Goal: Task Accomplishment & Management: Manage account settings

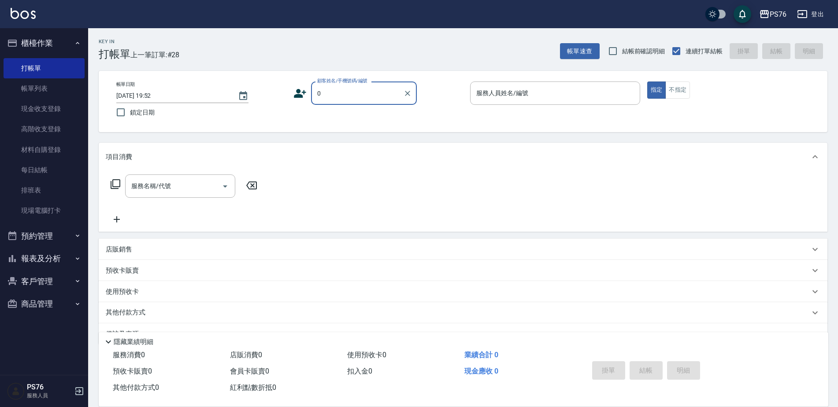
type input "無名字/0/null"
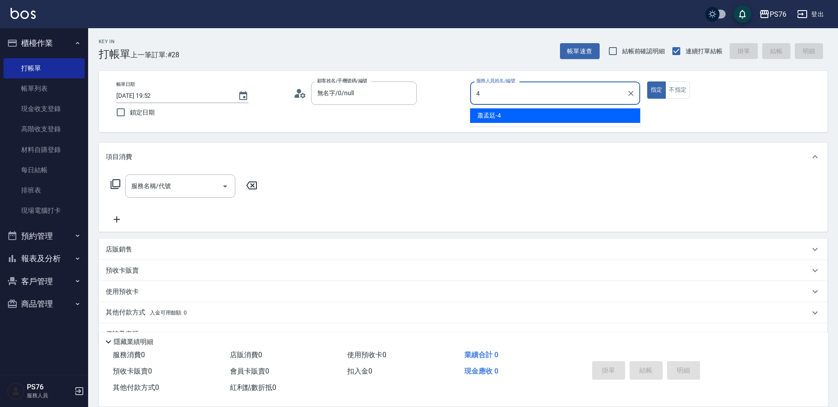
type input "蕭孟廷-4"
type button "true"
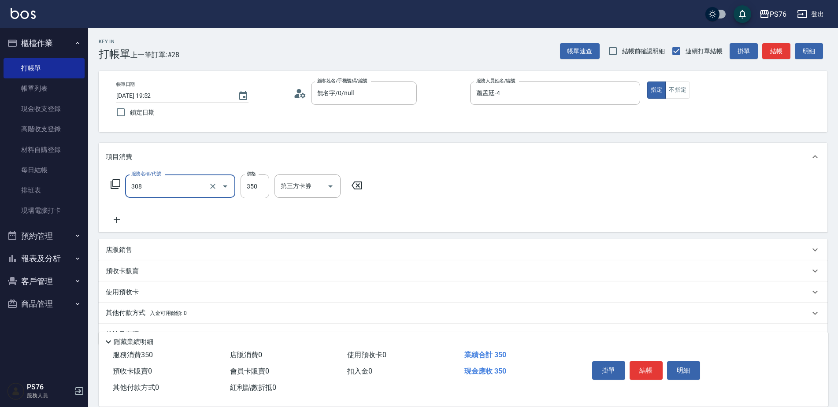
type input "洗+剪(308)"
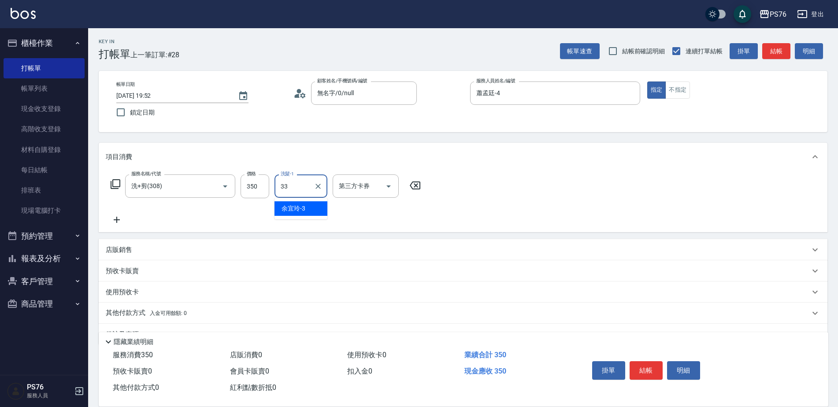
type input "[PERSON_NAME]33"
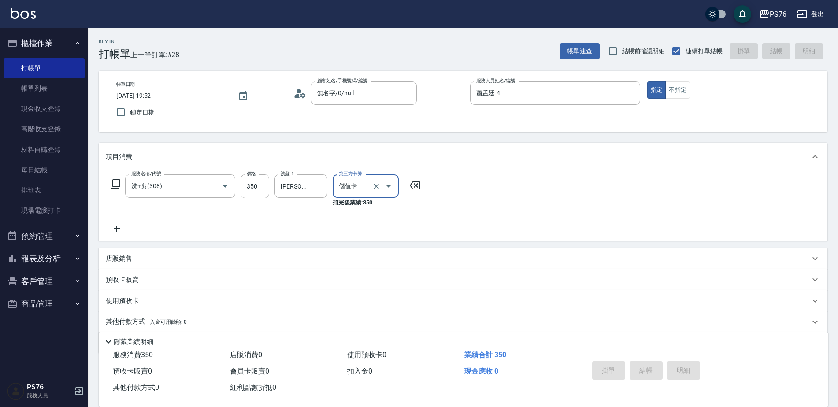
type input "儲值卡"
type input "[DATE] 20:44"
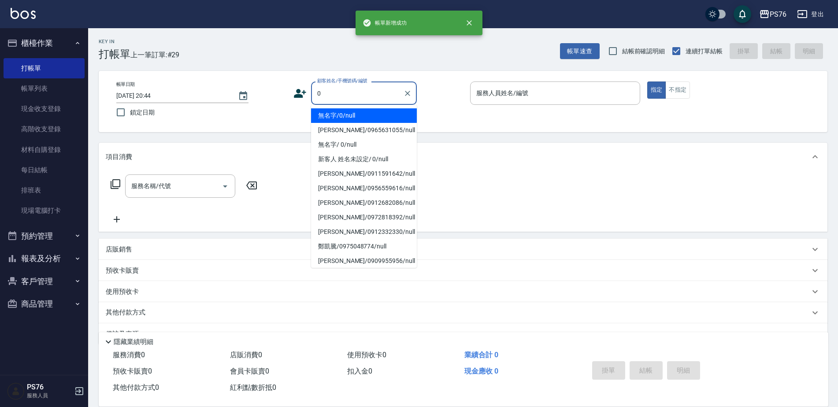
type input "無名字/0/null"
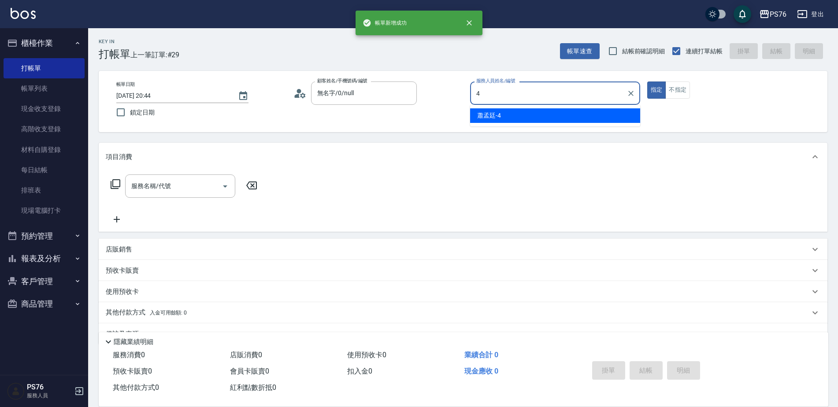
type input "蕭孟廷-4"
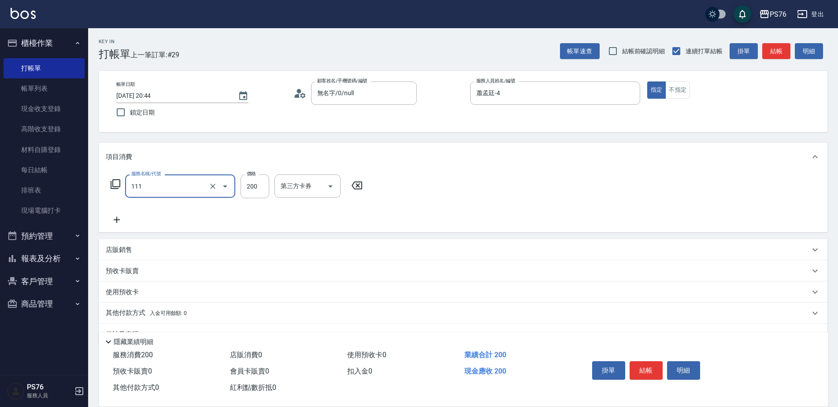
type input "200(111)"
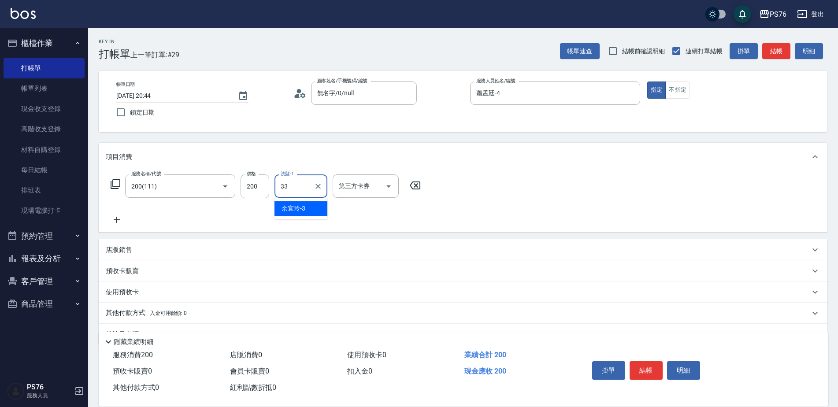
type input "[PERSON_NAME]33"
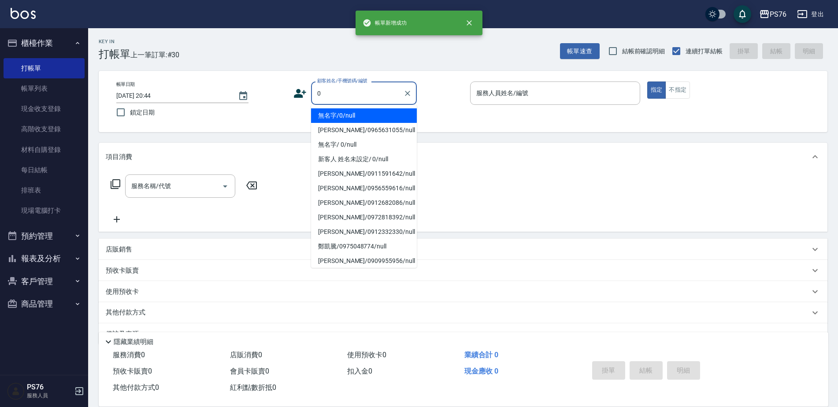
type input "無名字/0/null"
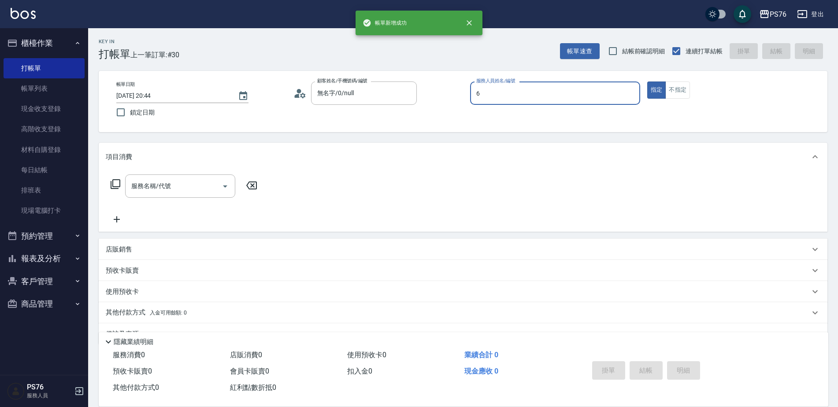
type input "[PERSON_NAME]-6"
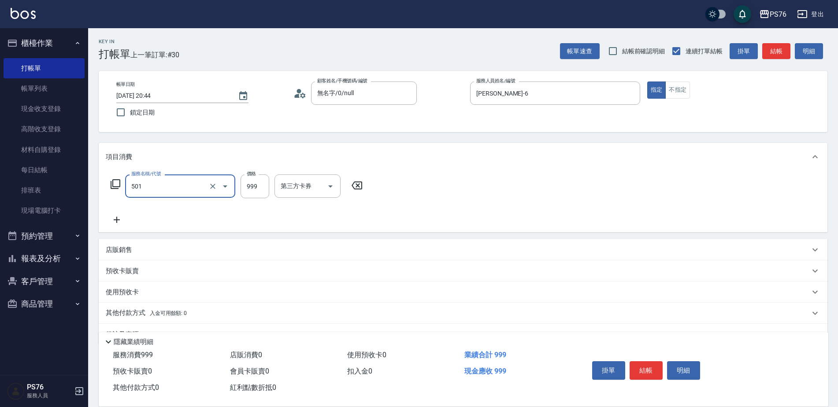
type input "染髮(501)"
type input "1101"
click at [304, 189] on input "洗髮-1" at bounding box center [300, 185] width 45 height 15
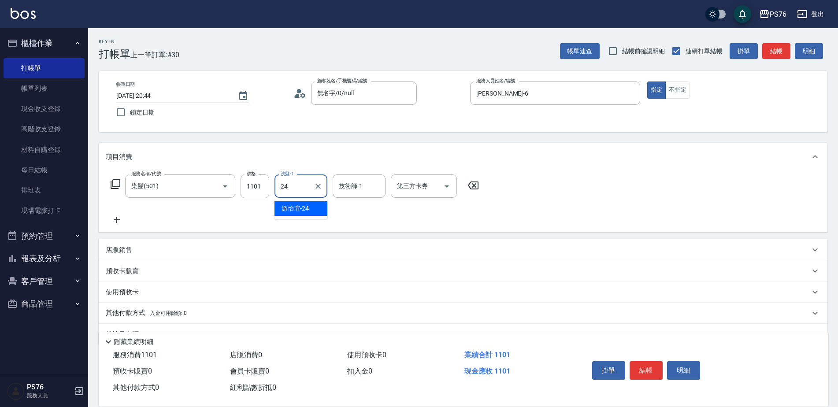
type input "[PERSON_NAME]-24"
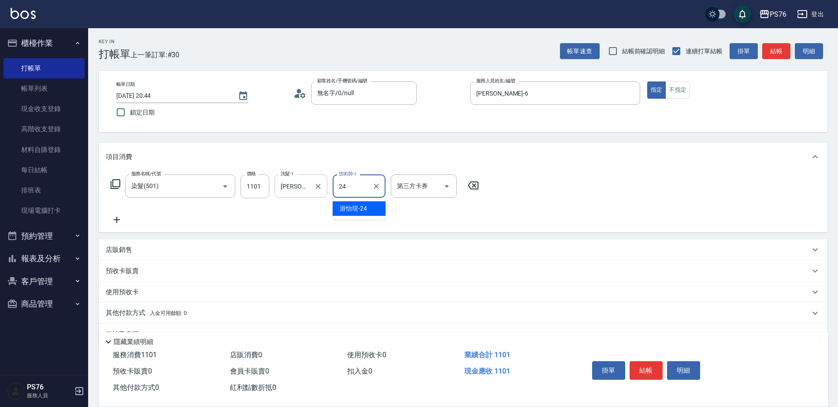
type input "[PERSON_NAME]-24"
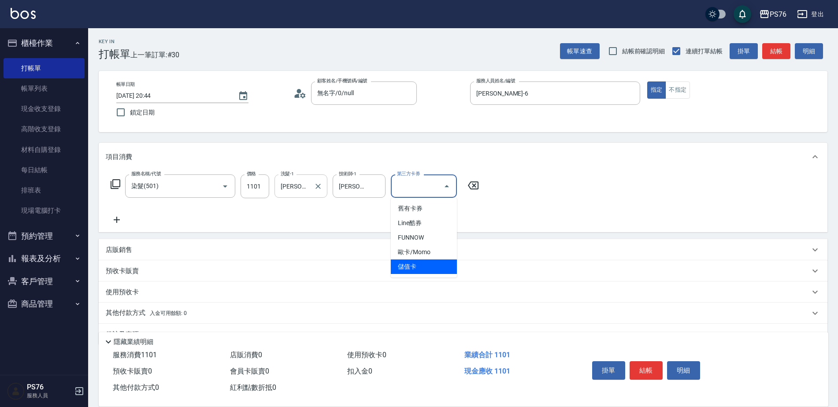
type input "儲值卡"
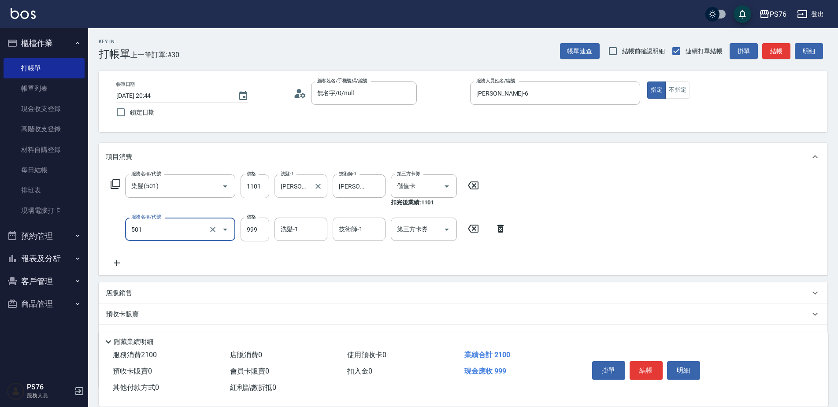
type input "染髮(501)"
type input "1499"
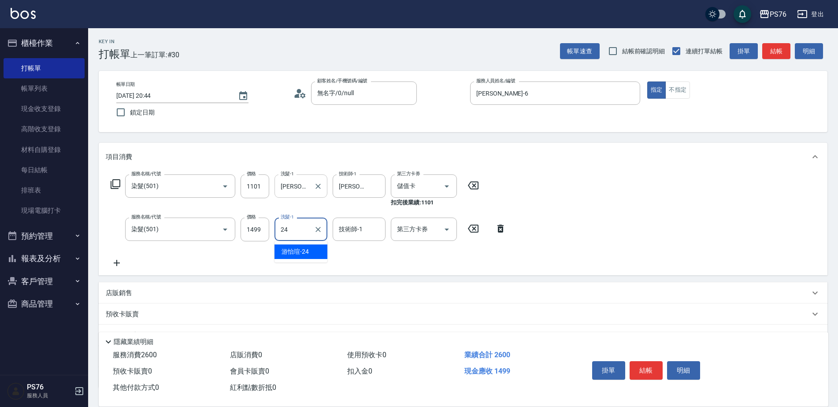
type input "[PERSON_NAME]-24"
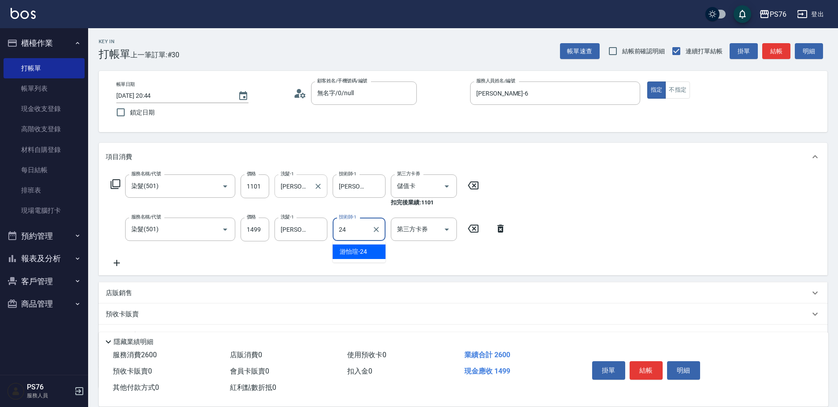
type input "[PERSON_NAME]-24"
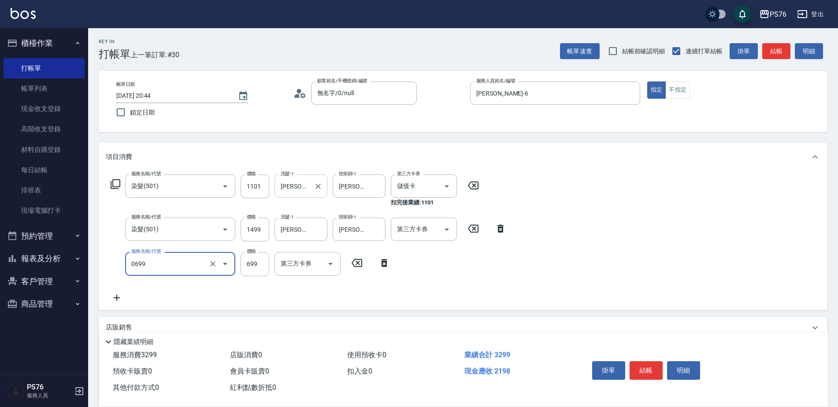
type input "精油SPA(0699)"
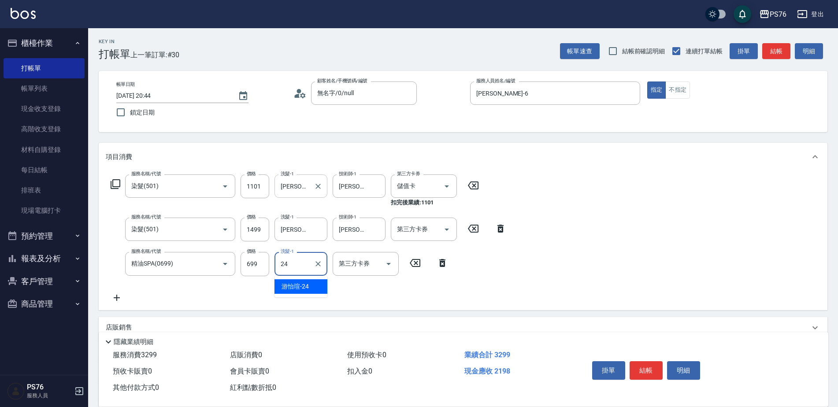
type input "[PERSON_NAME]-24"
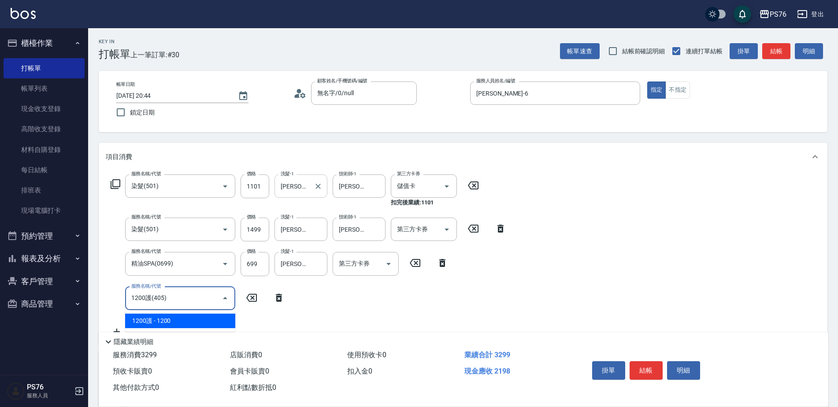
type input "1200護(405)"
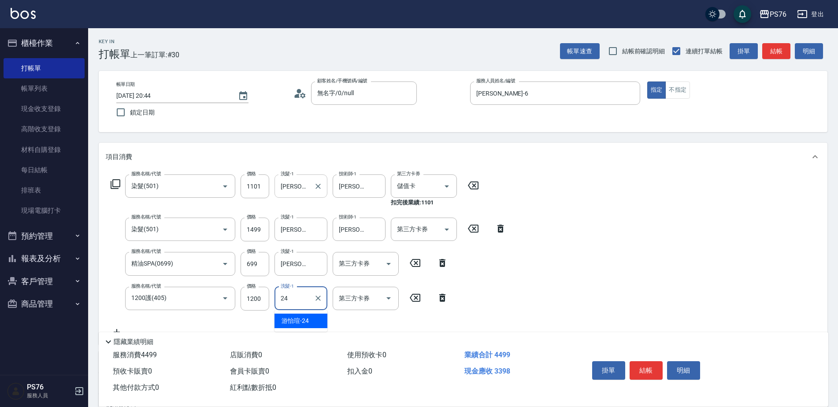
type input "[PERSON_NAME]-24"
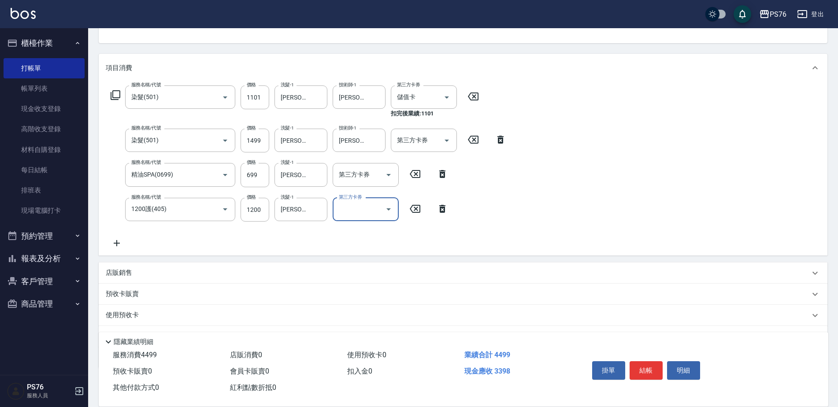
scroll to position [132, 0]
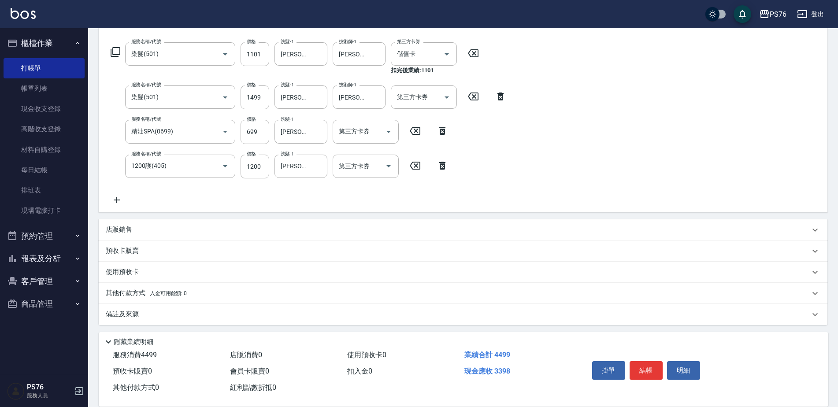
click at [179, 227] on div "店販銷售" at bounding box center [458, 229] width 704 height 9
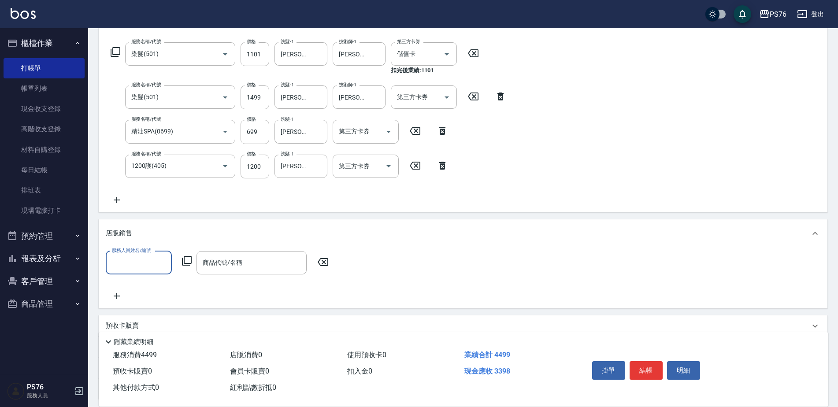
scroll to position [0, 0]
type input "[PERSON_NAME]-6"
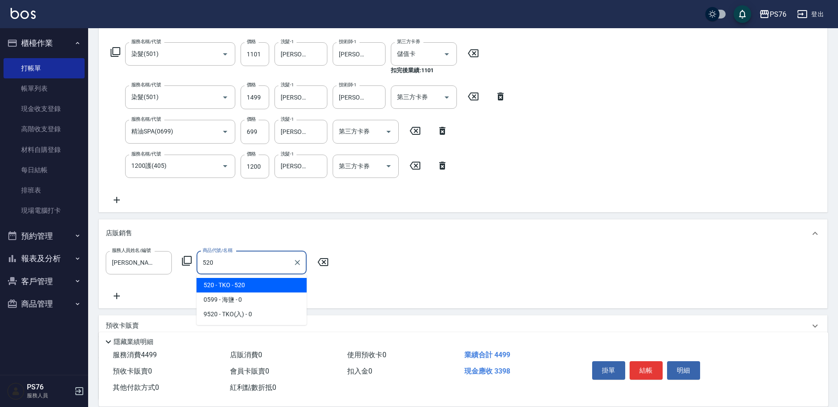
type input "TKO"
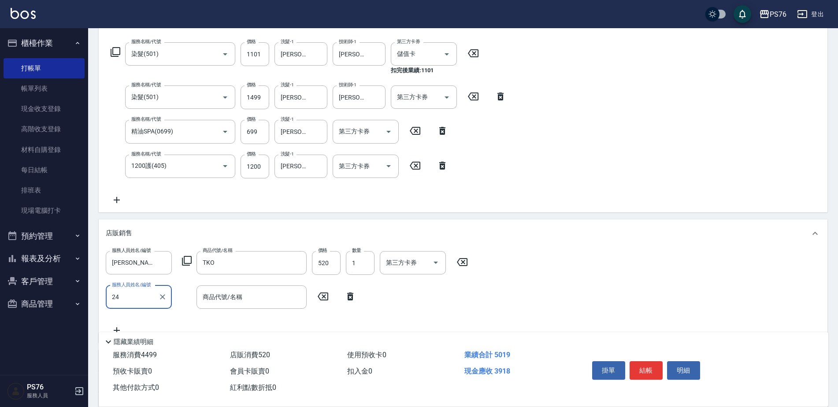
type input "[PERSON_NAME]-24"
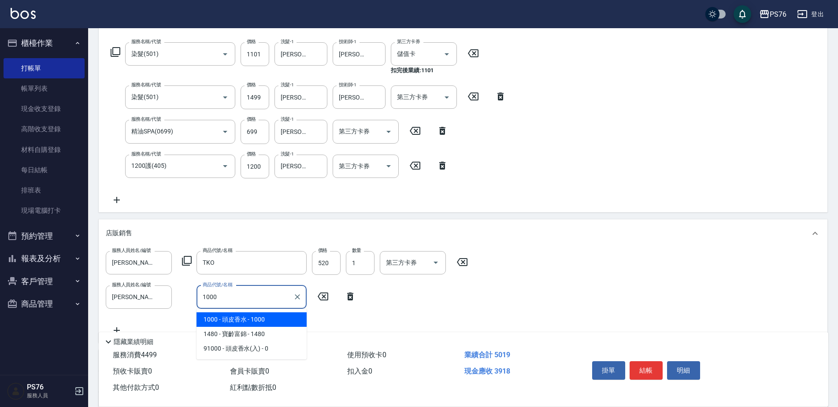
type input "頭皮香水"
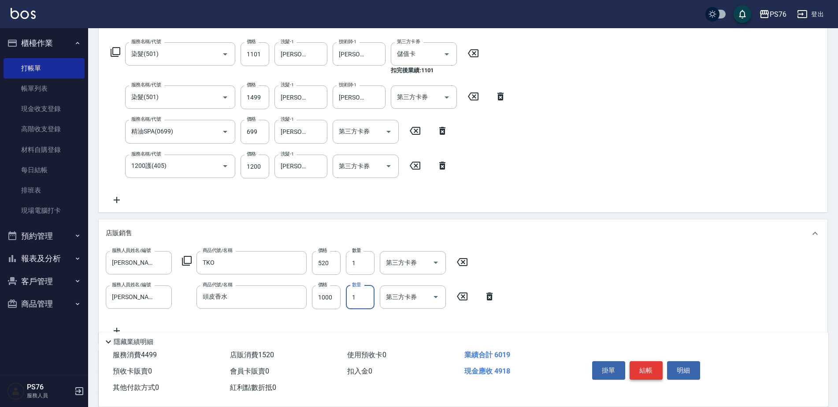
click at [648, 366] on button "結帳" at bounding box center [645, 370] width 33 height 19
type input "[DATE] 20:48"
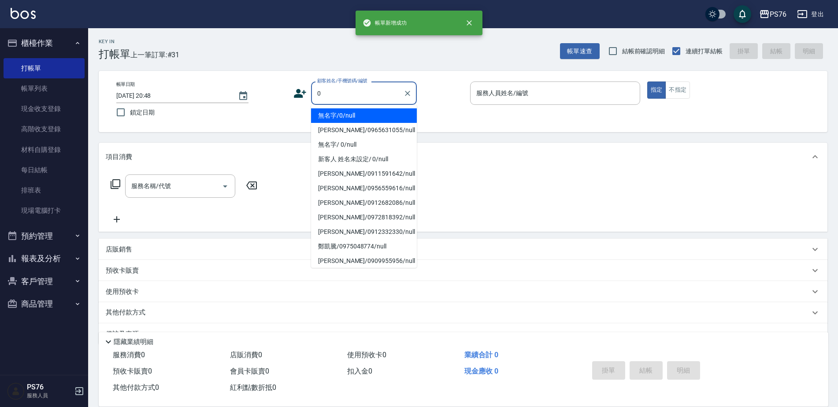
type input "無名字/0/null"
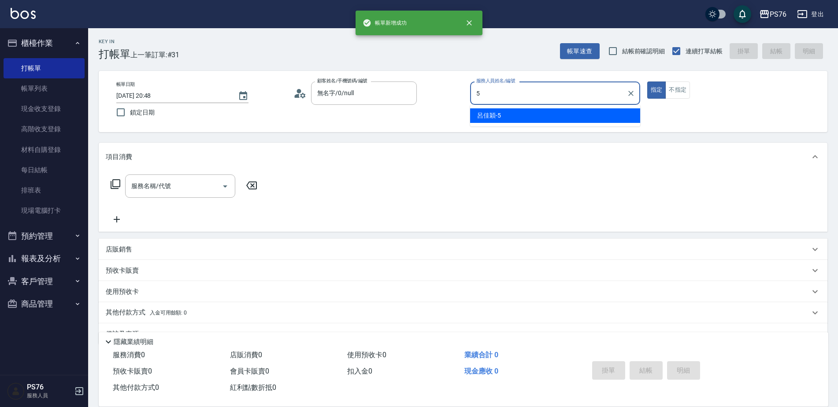
type input "[PERSON_NAME]-5"
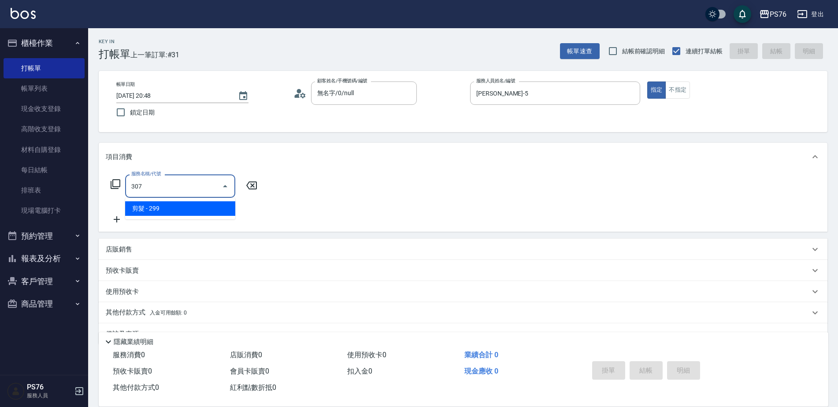
type input "剪髮(307)"
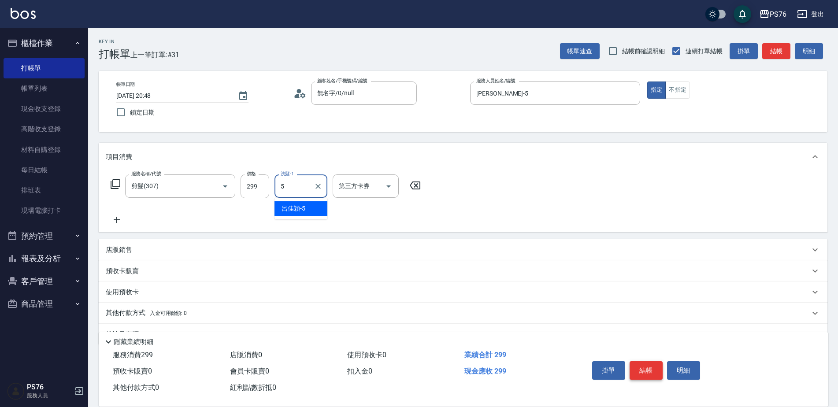
type input "[PERSON_NAME]-5"
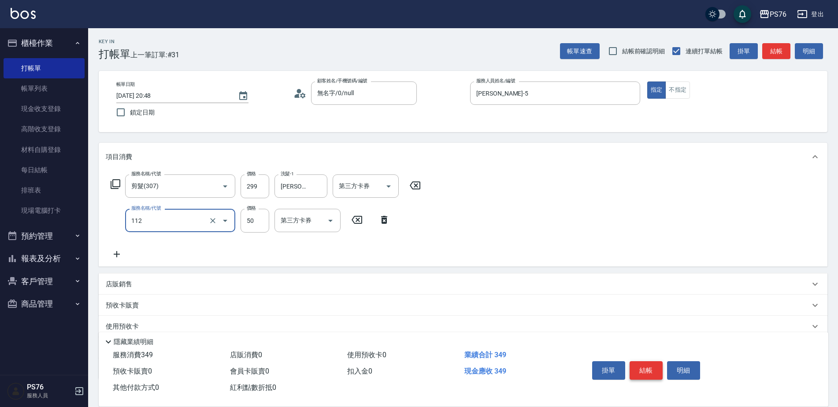
type input "精油50(112)"
type input "[PERSON_NAME]-5"
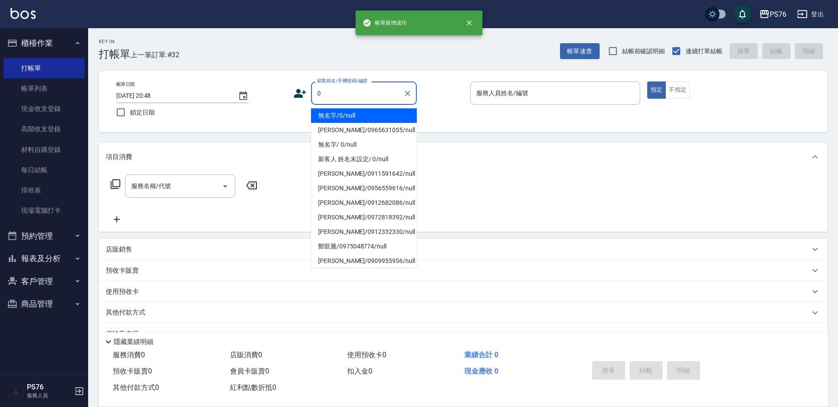
type input "無名字/0/null"
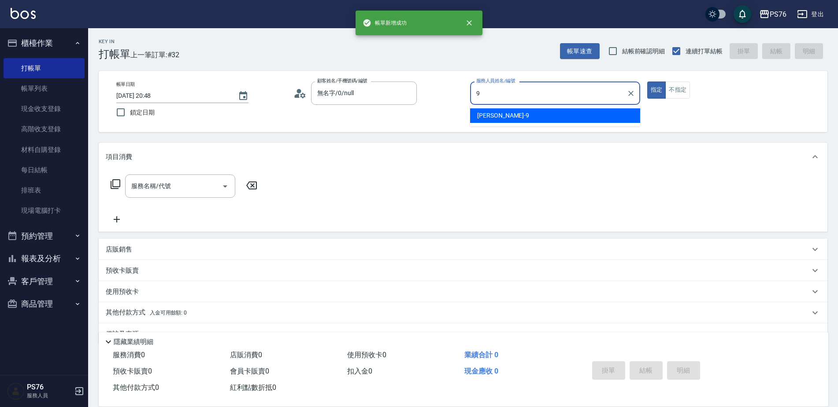
type input "[PERSON_NAME]-9"
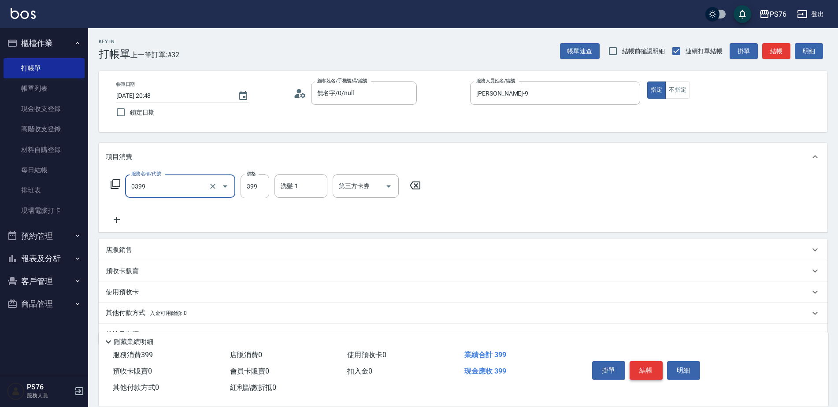
type input "海鹽399(0399)"
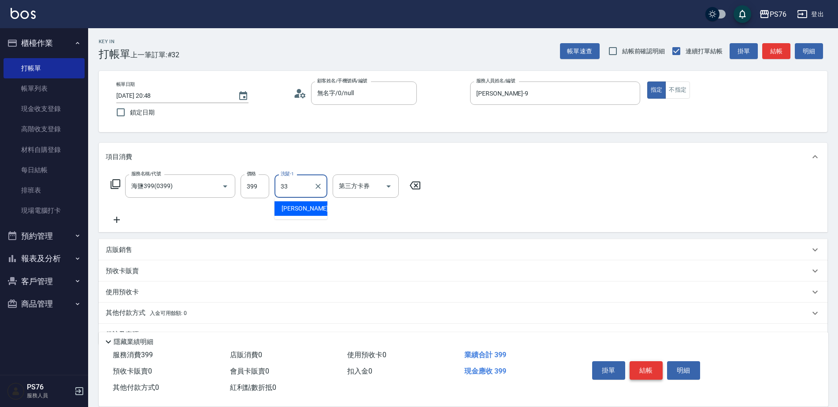
type input "[PERSON_NAME]33"
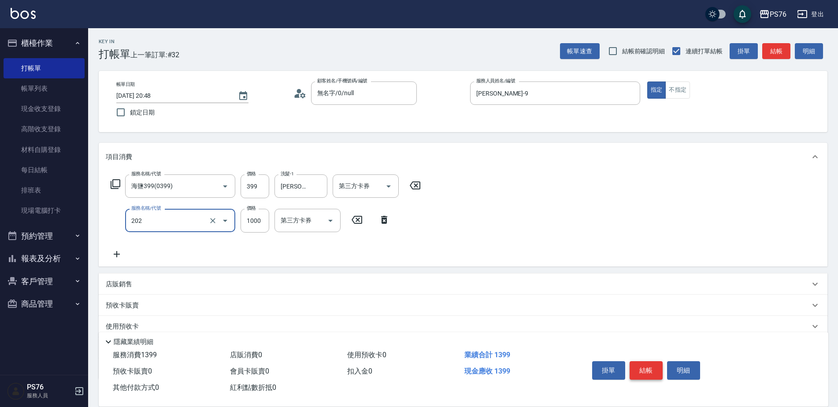
type input "燙髮(202)"
type input "2000"
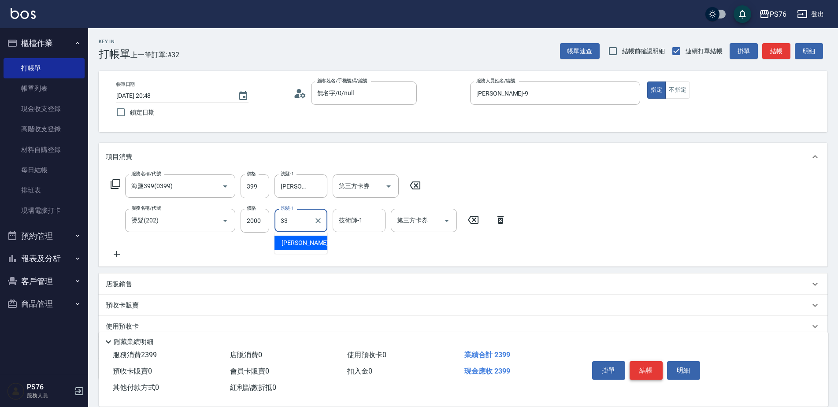
type input "[PERSON_NAME]33"
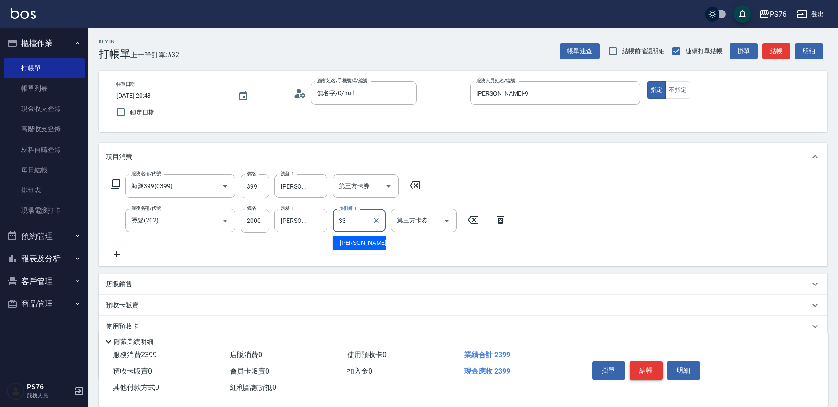
type input "[PERSON_NAME]33"
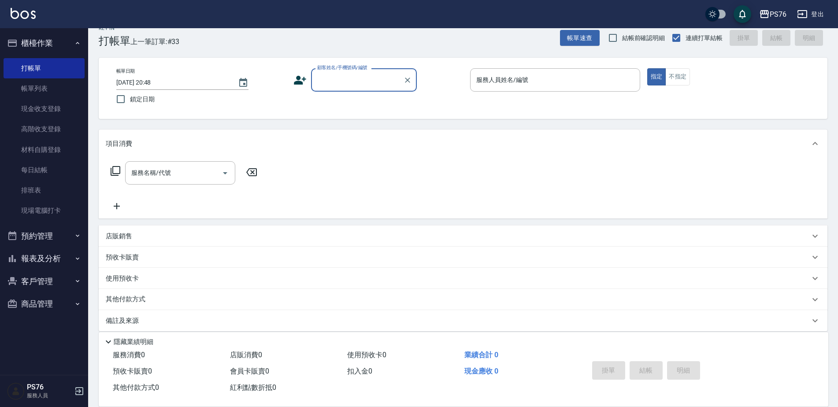
scroll to position [22, 0]
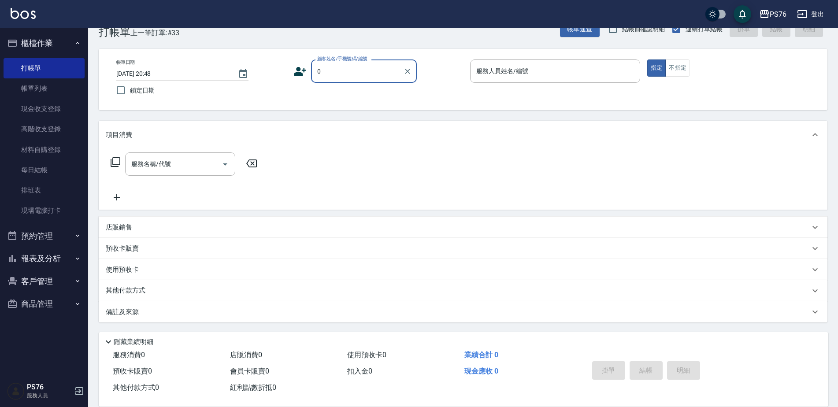
type input "無名字/0/null"
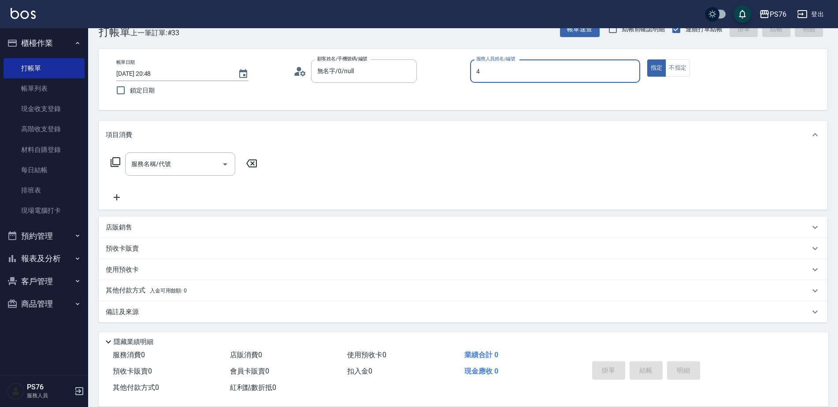
type input "蕭孟廷-4"
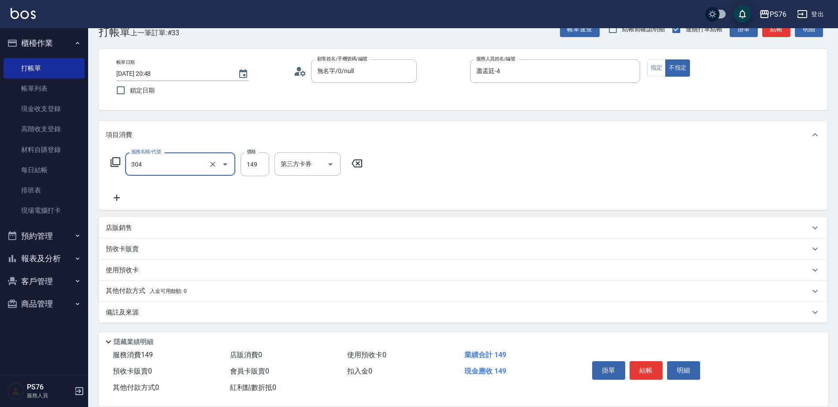
type input "剪髮(304)"
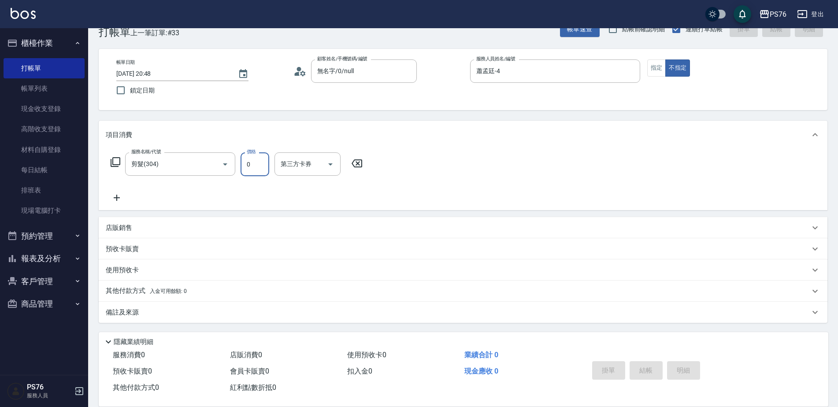
type input "0"
type input "[DATE] 21:08"
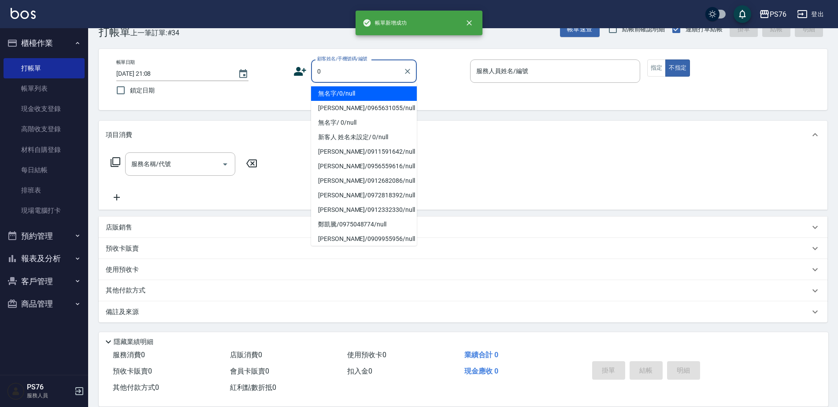
type input "無名字/0/null"
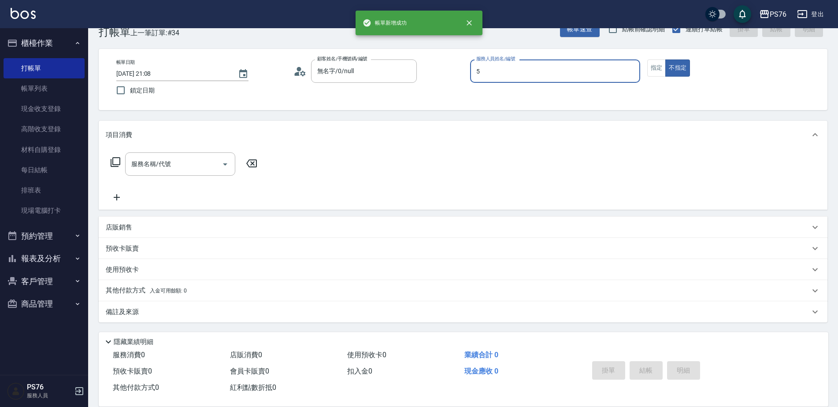
type input "[PERSON_NAME]-5"
type button "false"
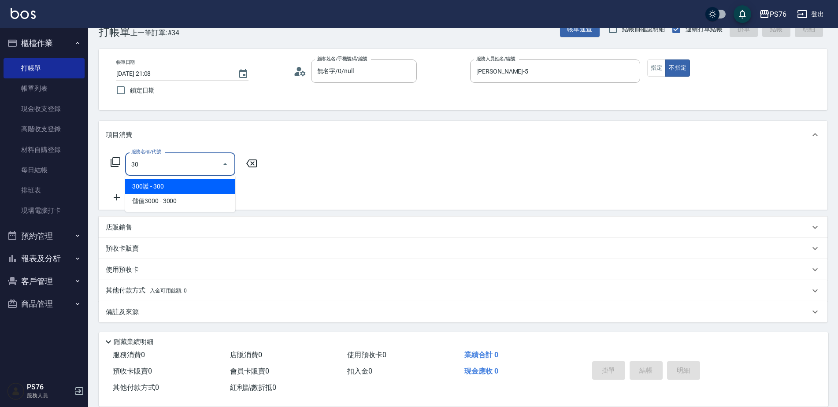
type input "3"
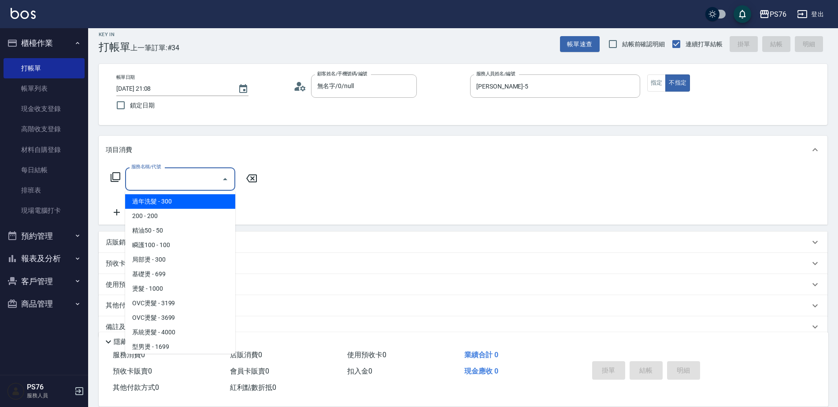
scroll to position [0, 0]
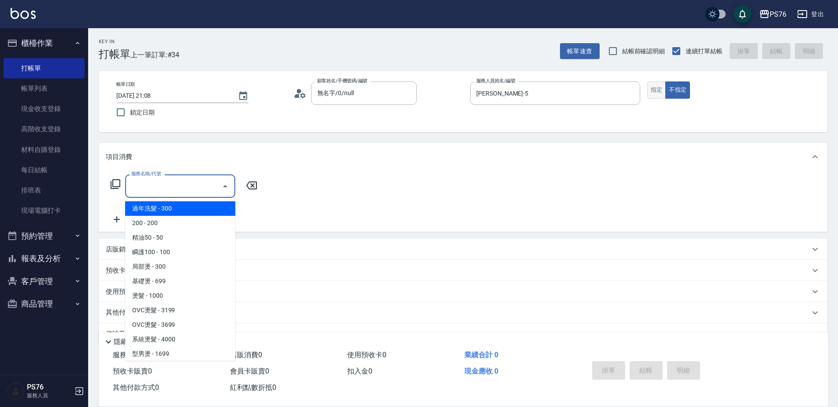
drag, startPoint x: 655, startPoint y: 92, endPoint x: 361, endPoint y: 152, distance: 299.6
click at [655, 92] on button "指定" at bounding box center [656, 89] width 19 height 17
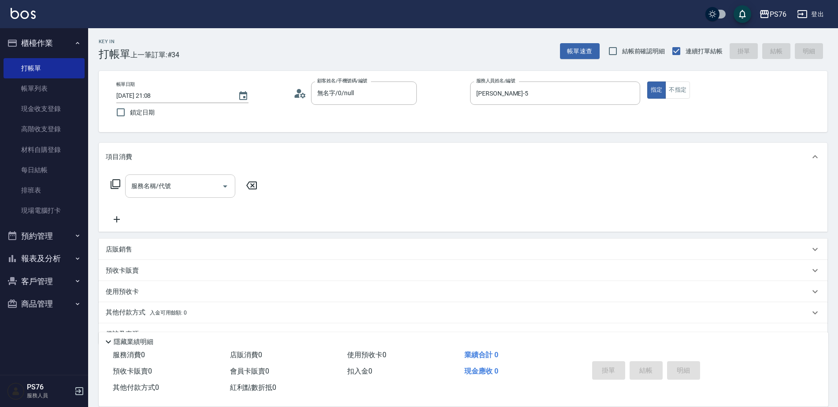
click at [174, 179] on input "服務名稱/代號" at bounding box center [173, 185] width 89 height 15
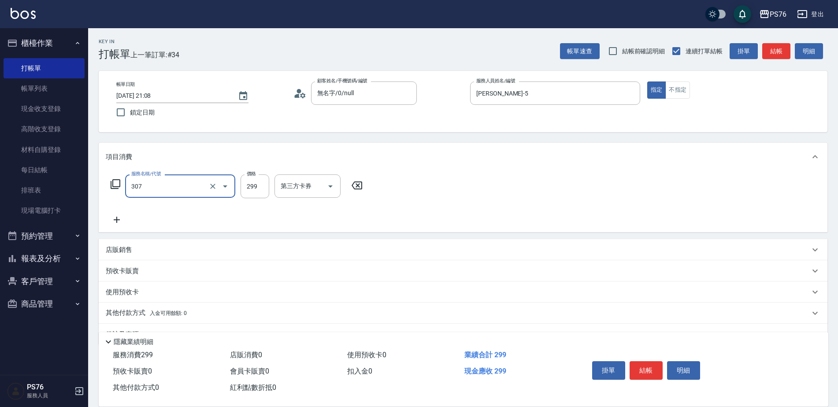
type input "剪髮(307)"
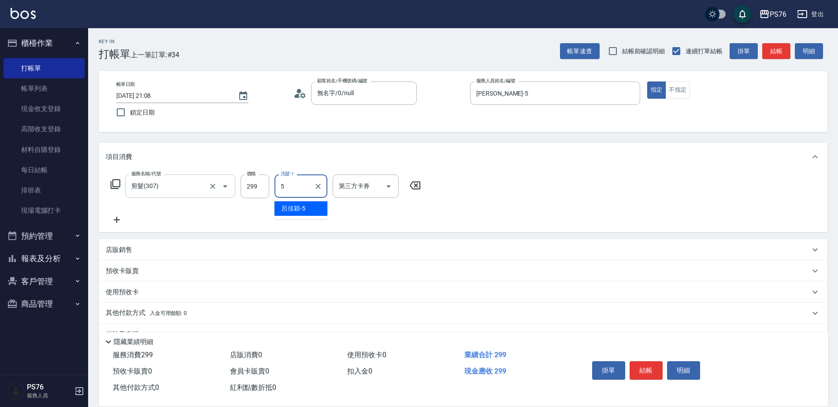
type input "[PERSON_NAME]-5"
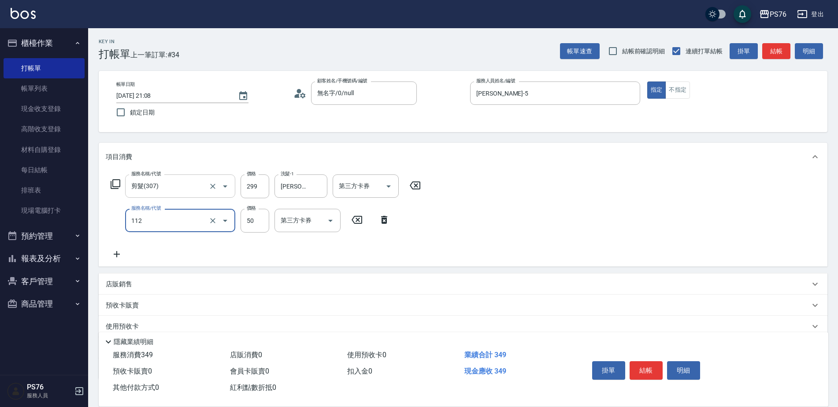
type input "精油50(112)"
type input "[PERSON_NAME]-5"
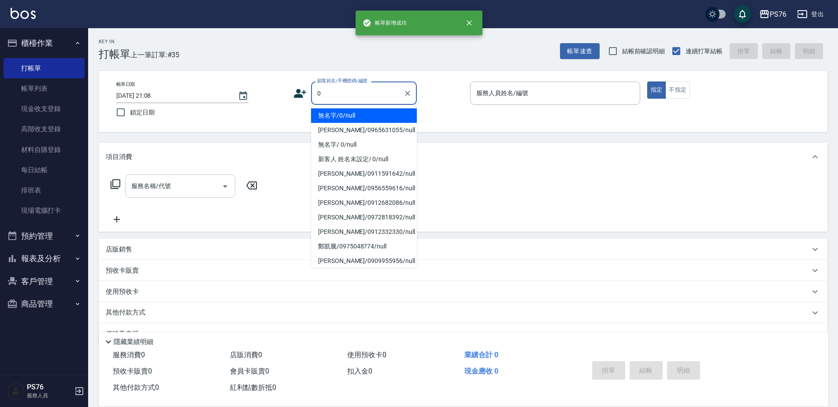
type input "無名字/0/null"
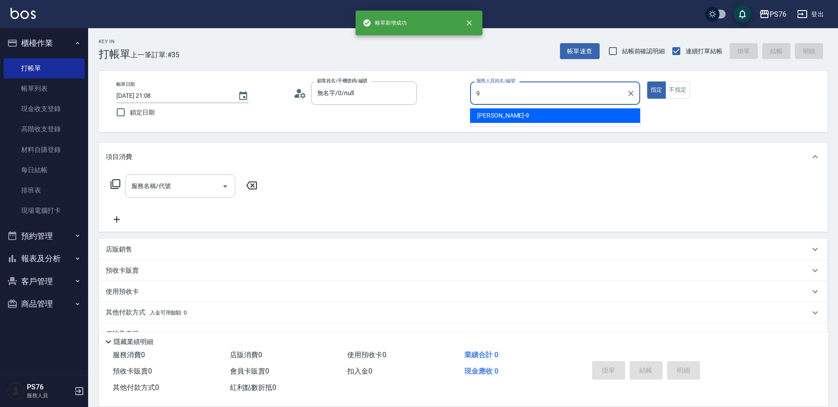
type input "[PERSON_NAME]-9"
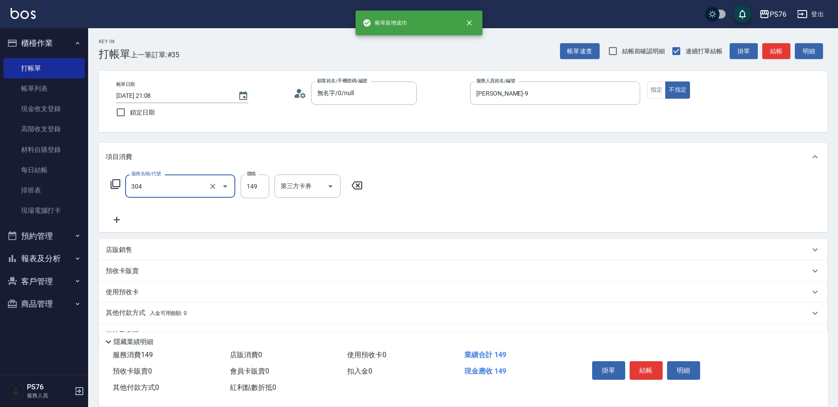
type input "剪髮(304)"
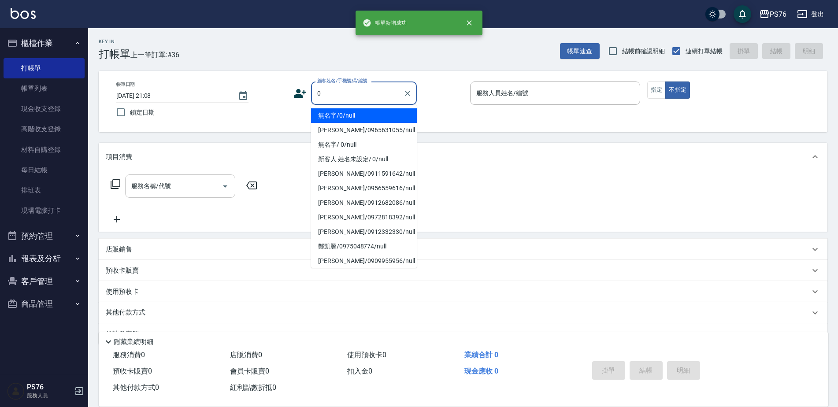
type input "無名字/0/null"
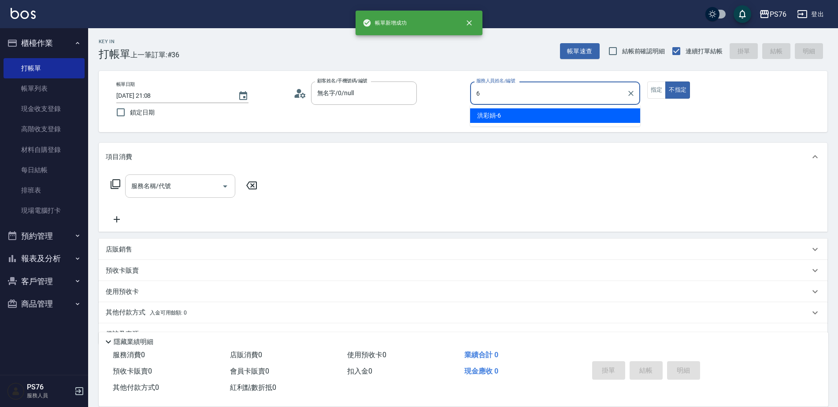
type input "[PERSON_NAME]-6"
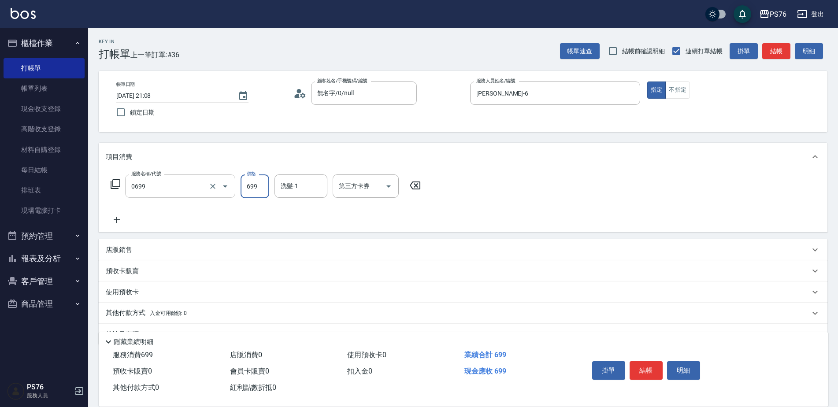
type input "精油SPA(0699)"
type input "[PERSON_NAME]33"
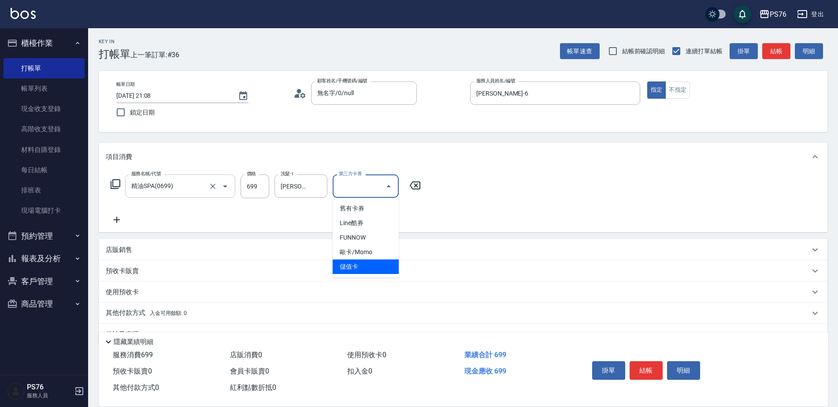
type input "儲值卡"
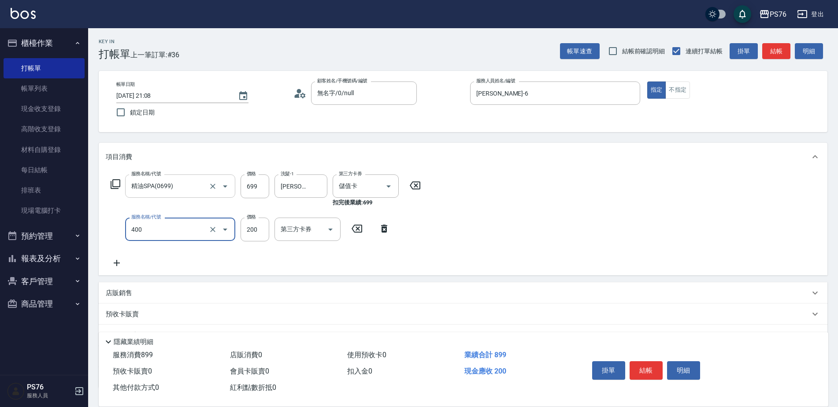
type input "自備護髮(400)"
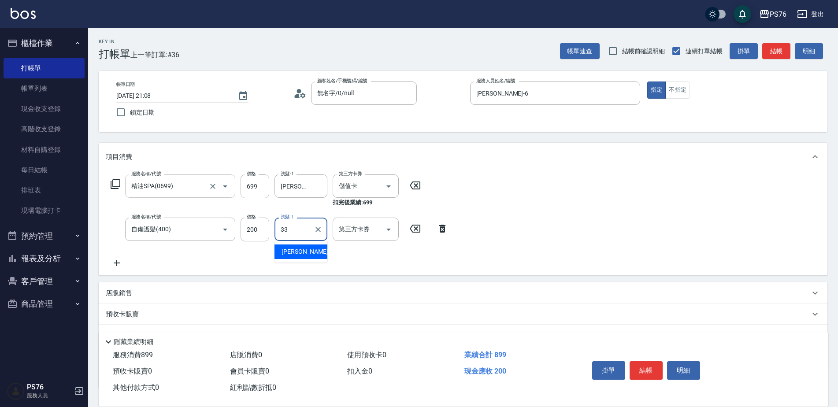
type input "[PERSON_NAME]33"
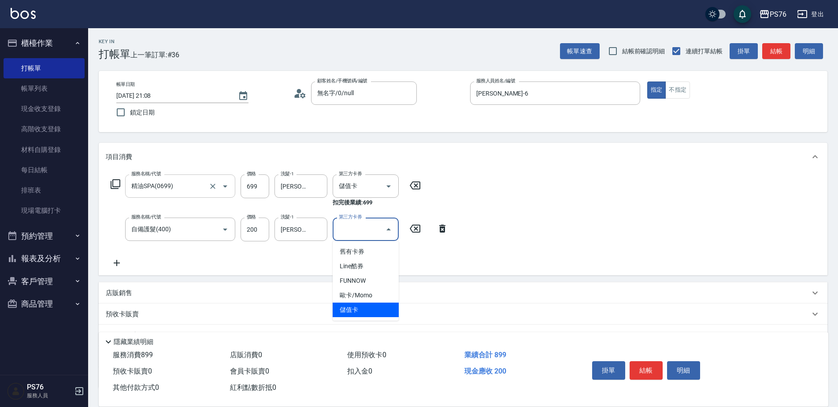
type input "儲值卡"
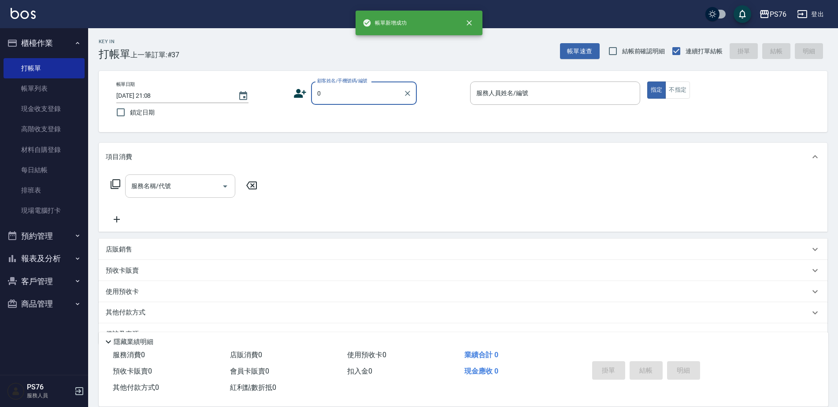
type input "無名字/0/null"
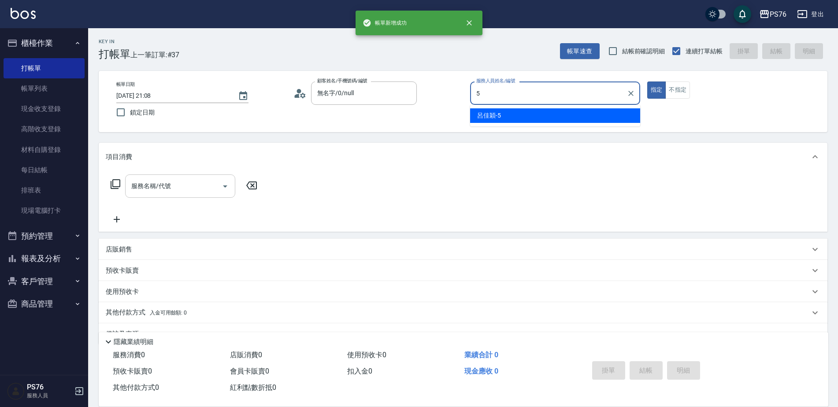
type input "[PERSON_NAME]-5"
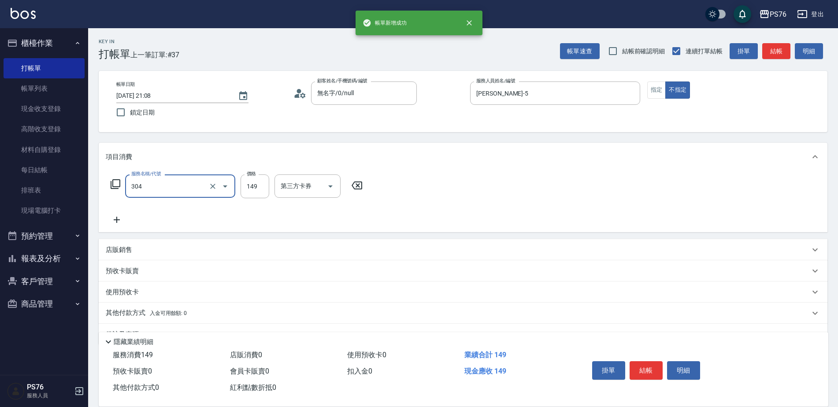
type input "剪髮(304)"
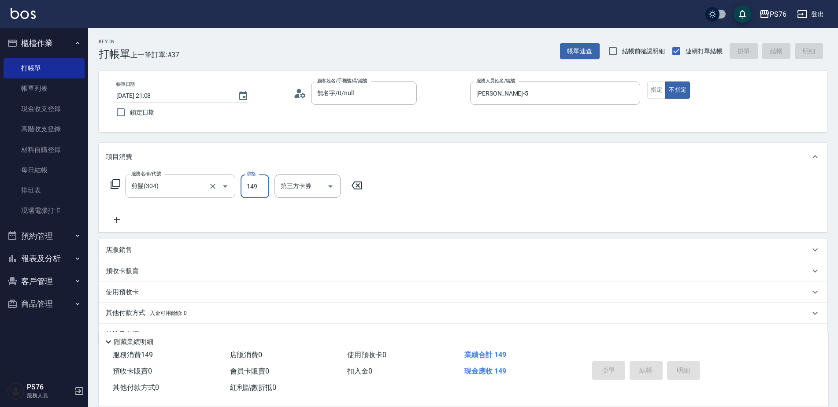
type input "[DATE] 21:09"
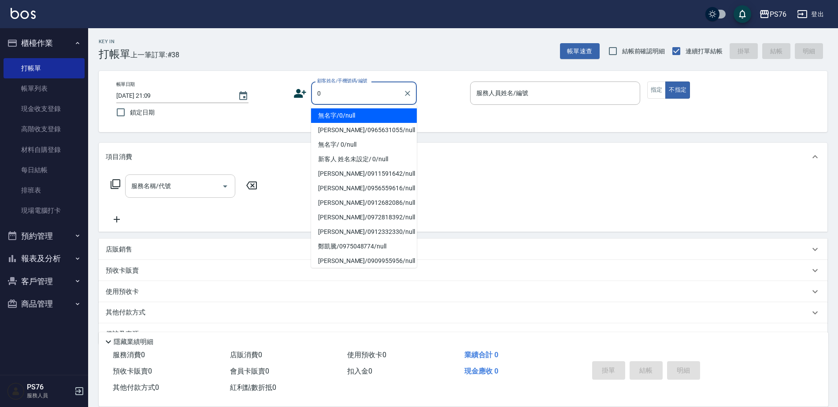
type input "無名字/0/null"
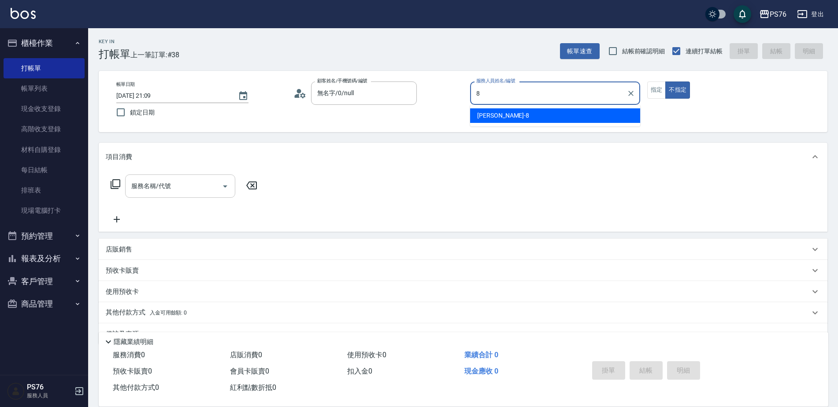
type input "[PERSON_NAME]-8"
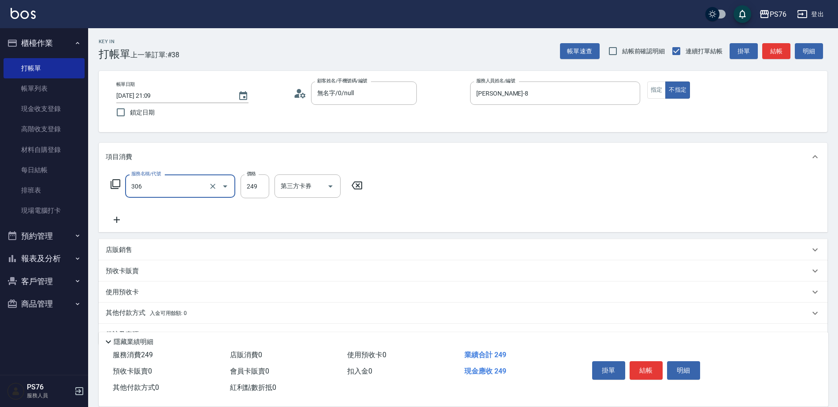
type input "剪髮(306)"
type input "[PERSON_NAME]-24"
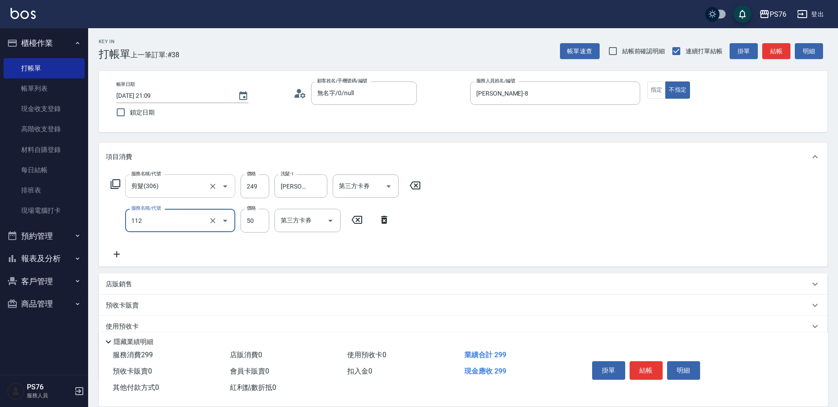
type input "精油50(112)"
type input "[PERSON_NAME]-24"
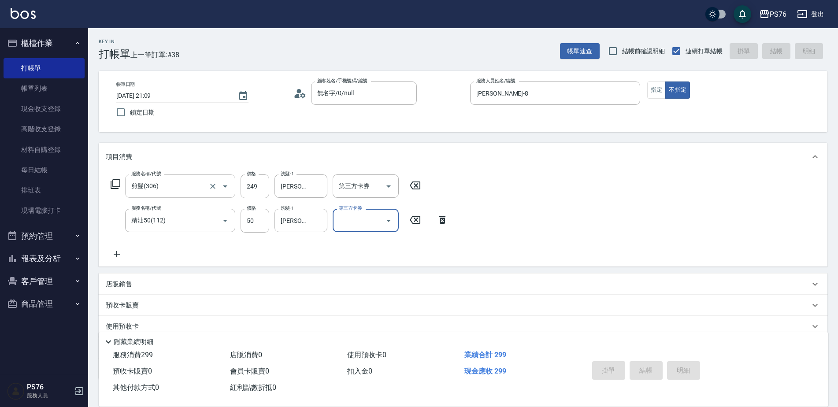
type input "[DATE] 21:14"
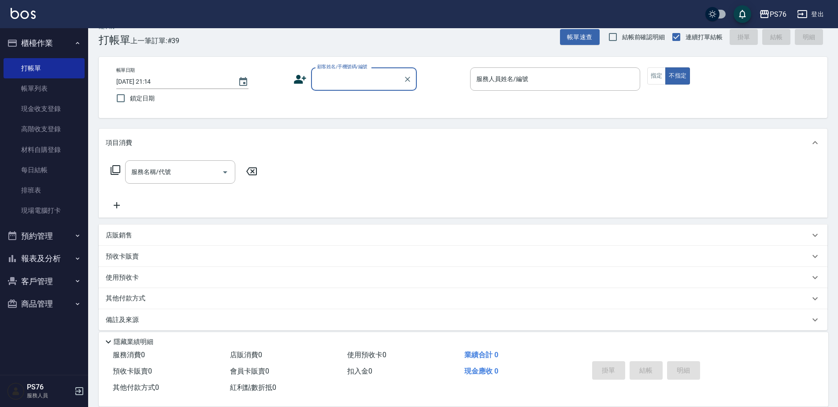
scroll to position [22, 0]
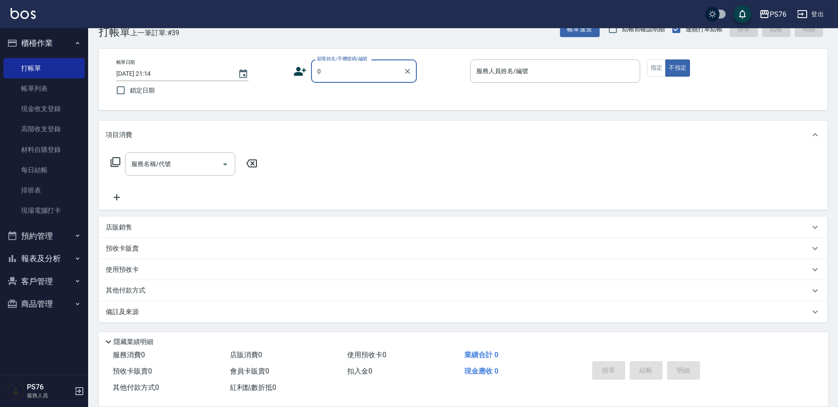
type input "無名字/0/null"
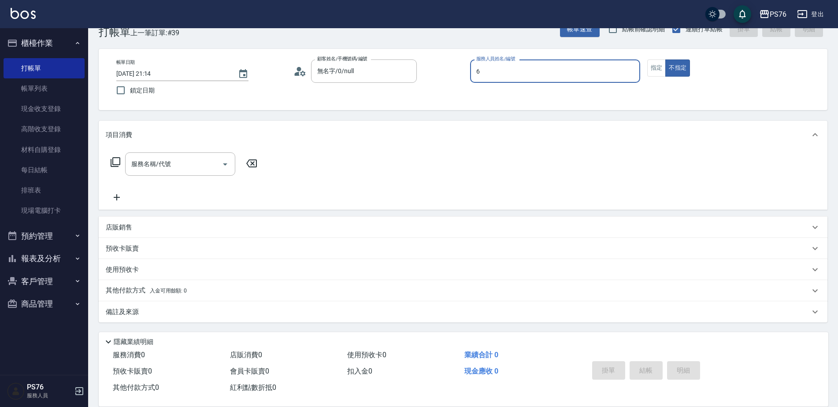
type input "[PERSON_NAME]-6"
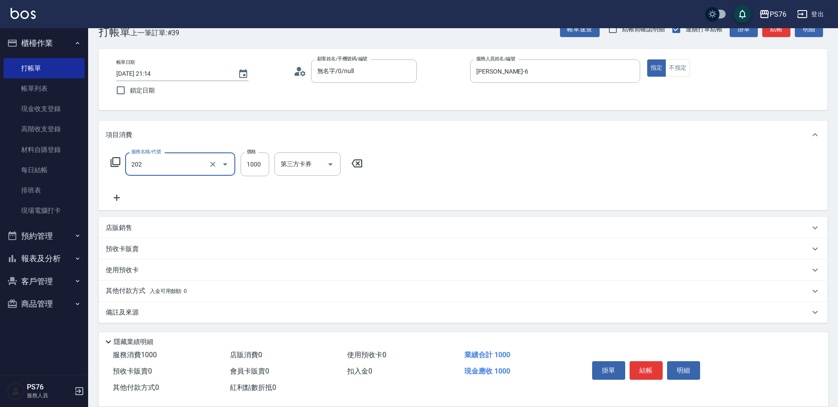
type input "燙髮(202)"
type input "1199"
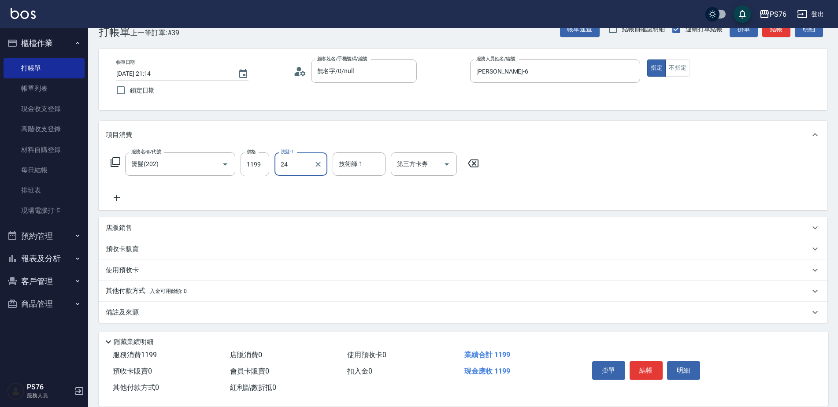
type input "[PERSON_NAME]-24"
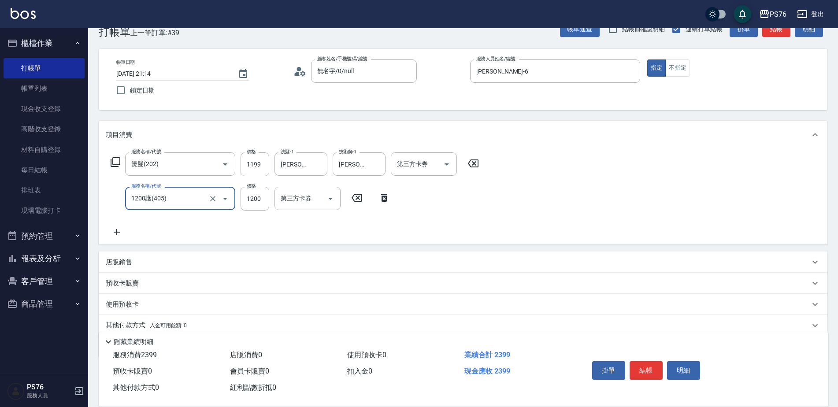
type input "1200護(405)"
type input "[PERSON_NAME]-24"
click at [449, 169] on icon "Open" at bounding box center [446, 164] width 11 height 11
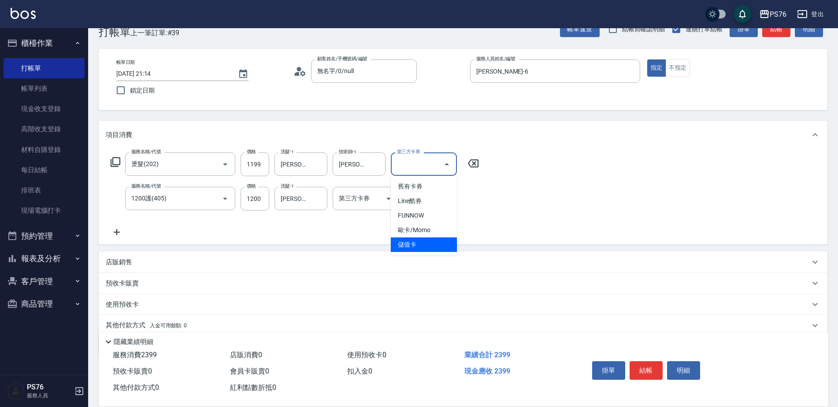
click at [426, 247] on span "儲值卡" at bounding box center [424, 244] width 66 height 15
type input "儲值卡"
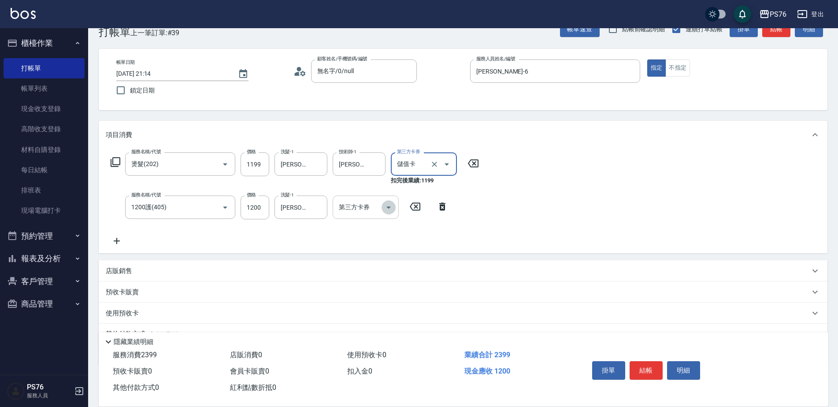
click at [392, 210] on icon "Open" at bounding box center [388, 207] width 11 height 11
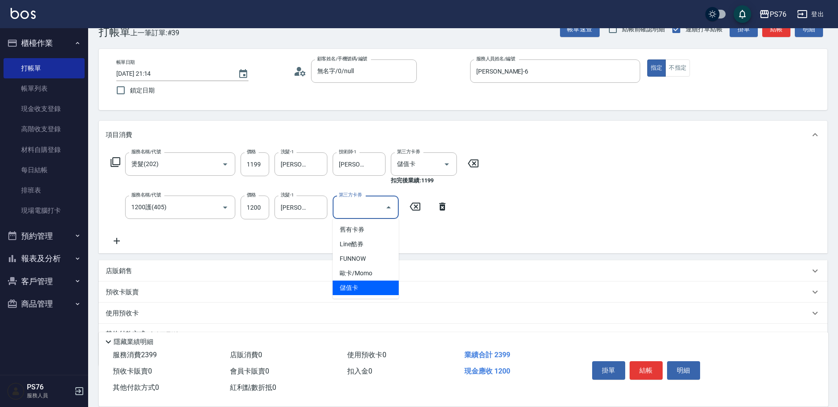
click at [381, 287] on span "儲值卡" at bounding box center [366, 288] width 66 height 15
type input "儲值卡"
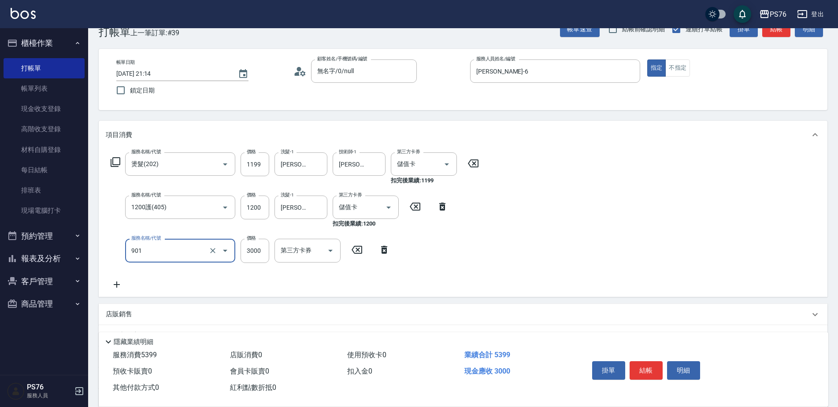
type input "儲值3000(901)"
type input "4000"
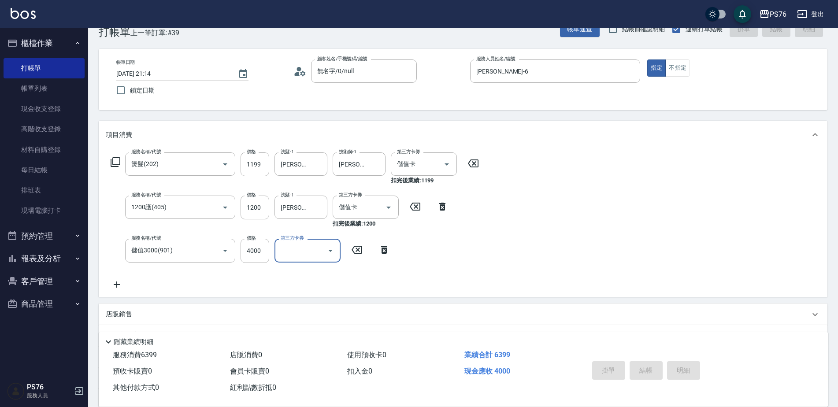
type input "[DATE] 21:18"
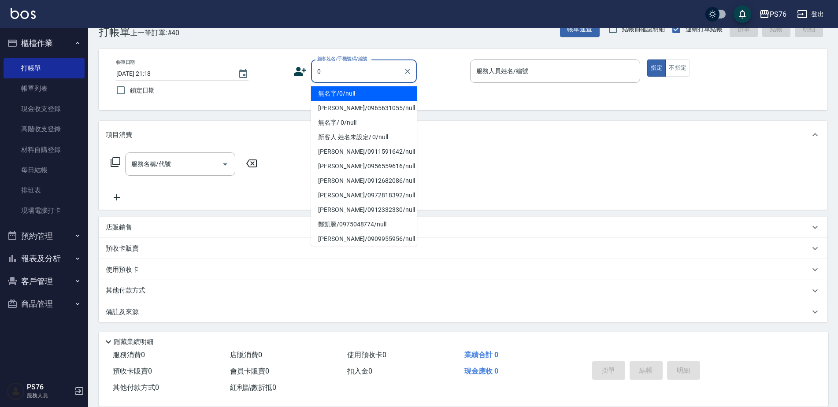
type input "無名字/0/null"
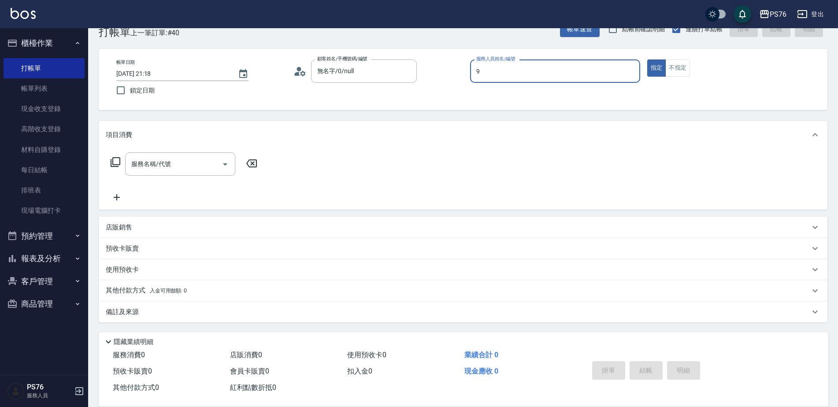
type input "[PERSON_NAME]-9"
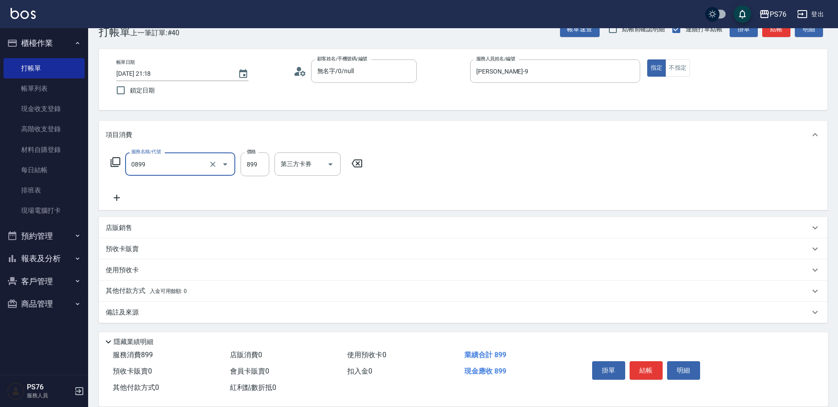
type input "排毒SPA(0899)"
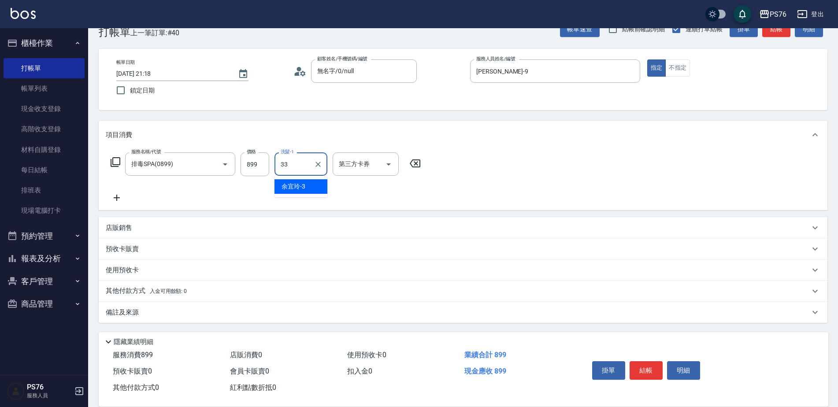
type input "[PERSON_NAME]33"
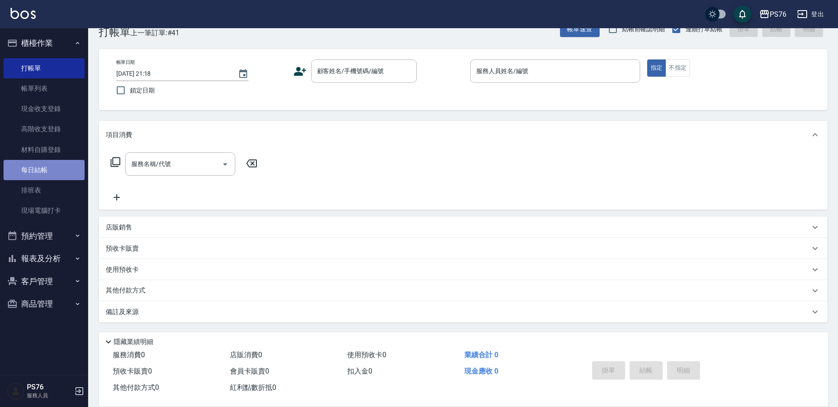
click at [57, 167] on link "每日結帳" at bounding box center [44, 170] width 81 height 20
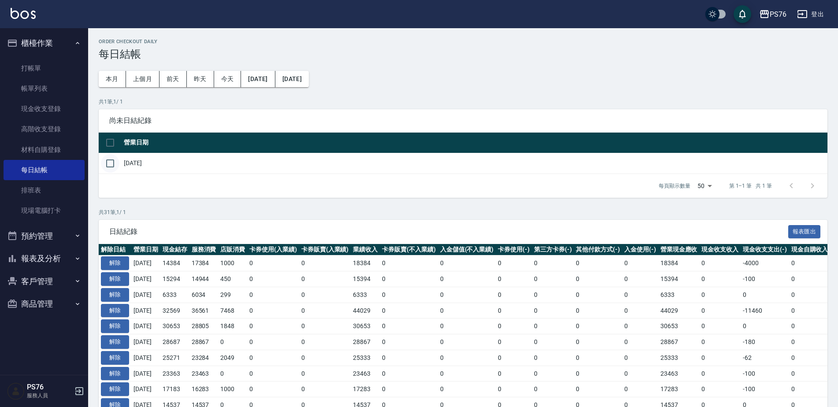
click at [104, 161] on input "checkbox" at bounding box center [110, 163] width 19 height 19
checkbox input "true"
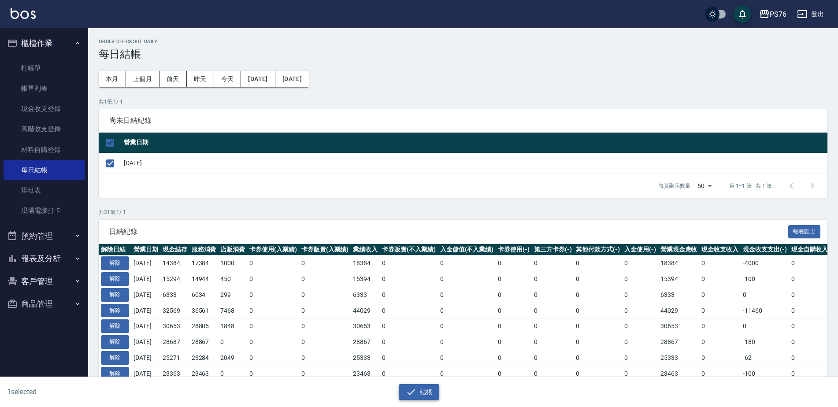
click at [415, 385] on button "結帳" at bounding box center [419, 392] width 41 height 16
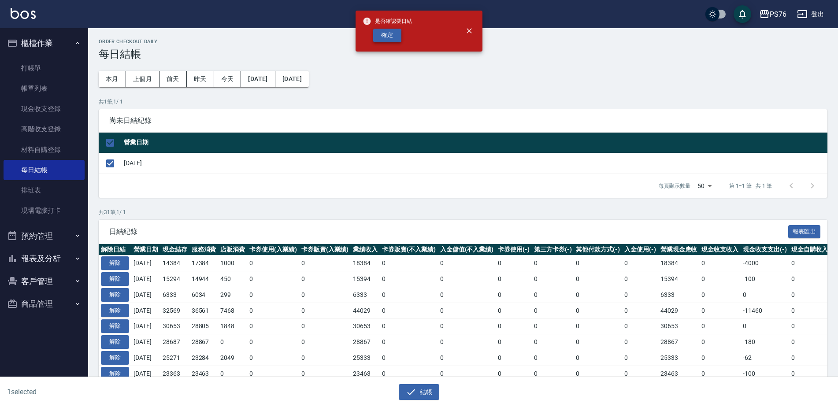
click at [390, 33] on button "確定" at bounding box center [387, 36] width 28 height 14
checkbox input "false"
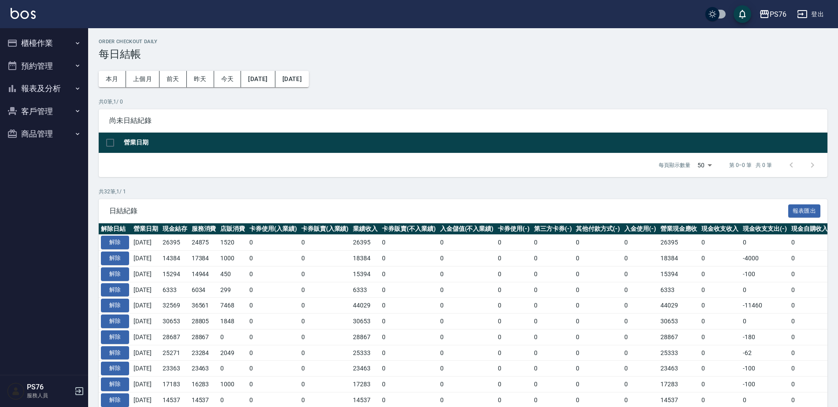
click at [50, 85] on button "報表及分析" at bounding box center [44, 88] width 81 height 23
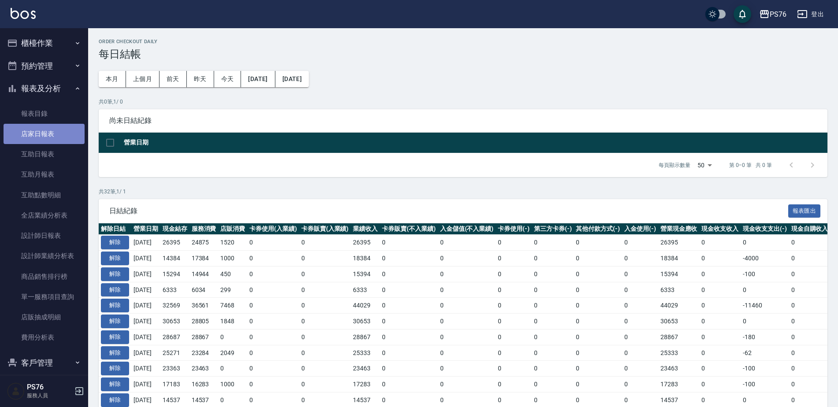
click at [56, 136] on link "店家日報表" at bounding box center [44, 134] width 81 height 20
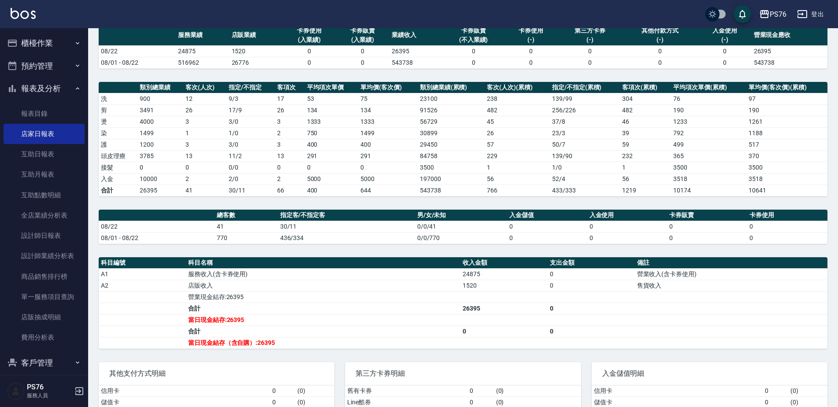
scroll to position [88, 0]
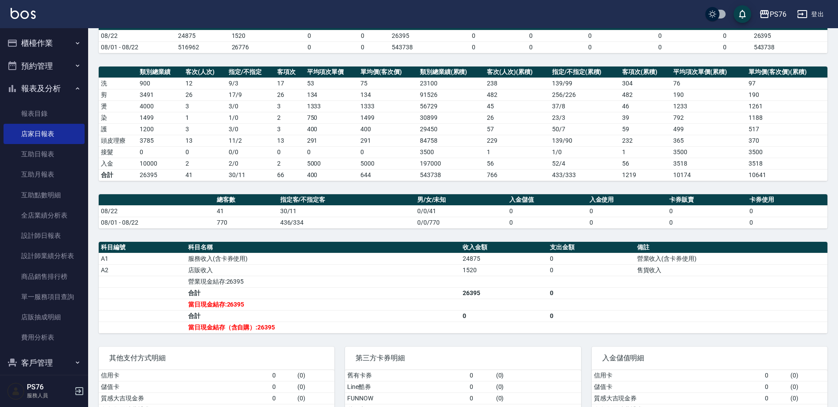
click at [67, 89] on button "報表及分析" at bounding box center [44, 88] width 81 height 23
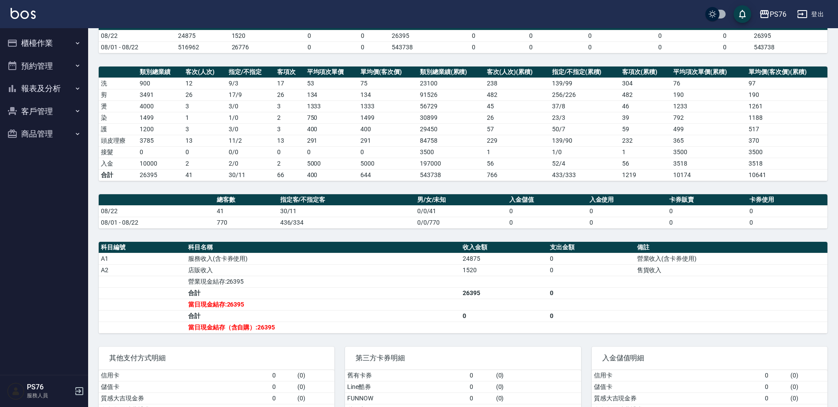
click at [54, 45] on button "櫃檯作業" at bounding box center [44, 43] width 81 height 23
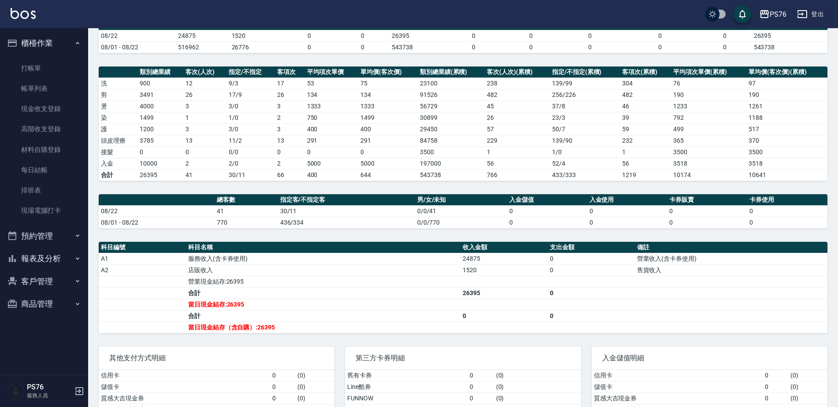
drag, startPoint x: 36, startPoint y: 112, endPoint x: 132, endPoint y: 139, distance: 99.7
click at [36, 112] on link "現金收支登錄" at bounding box center [44, 109] width 81 height 20
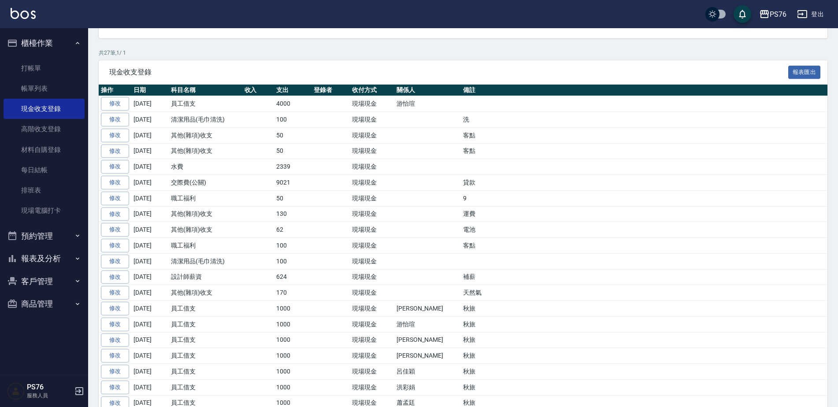
scroll to position [286, 0]
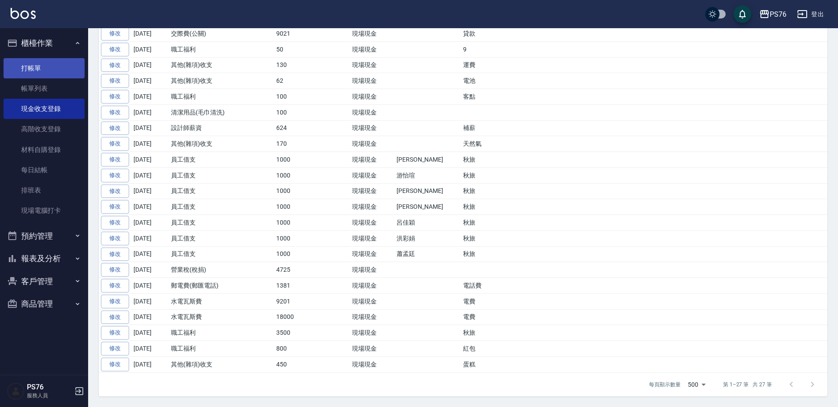
click at [66, 38] on button "櫃檯作業" at bounding box center [44, 43] width 81 height 23
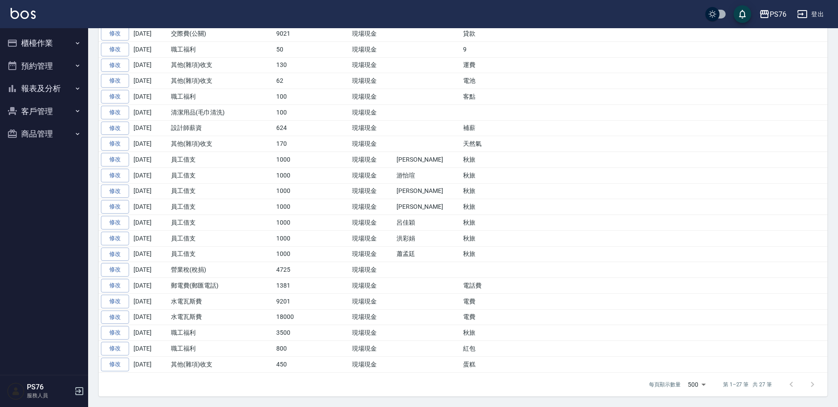
drag, startPoint x: 48, startPoint y: 87, endPoint x: 53, endPoint y: 130, distance: 42.7
click at [48, 88] on button "報表及分析" at bounding box center [44, 88] width 81 height 23
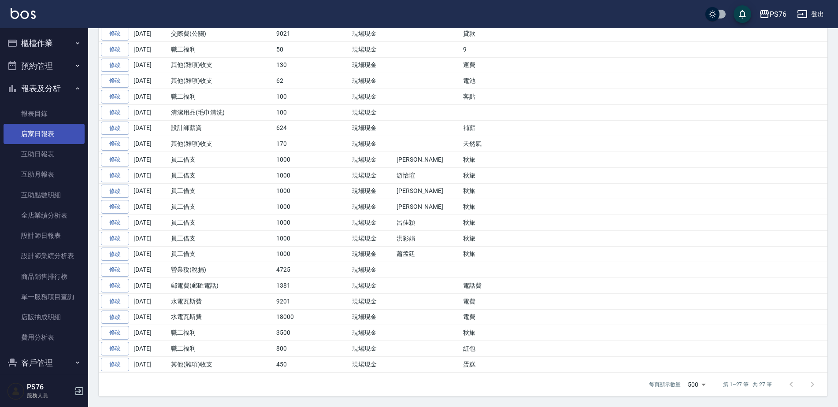
click at [54, 130] on link "店家日報表" at bounding box center [44, 134] width 81 height 20
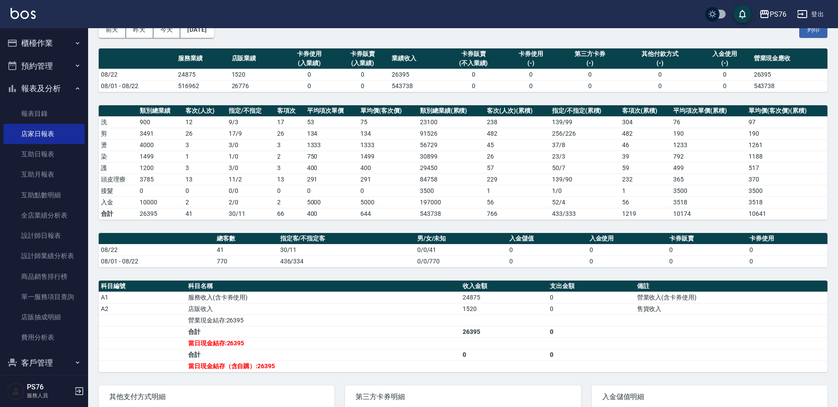
scroll to position [57, 0]
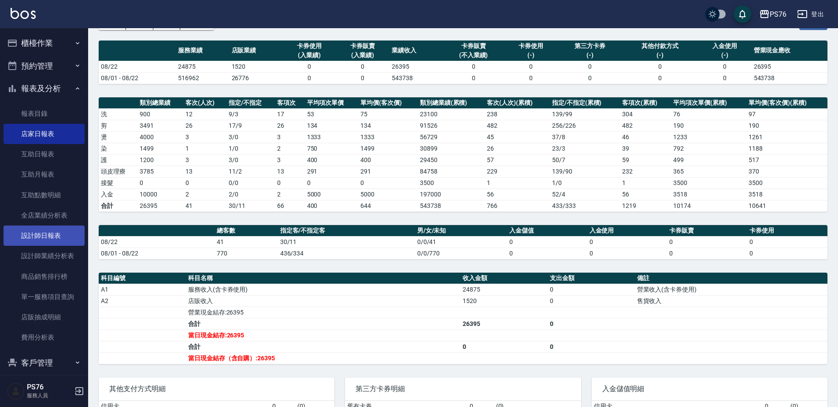
click at [35, 240] on link "設計師日報表" at bounding box center [44, 236] width 81 height 20
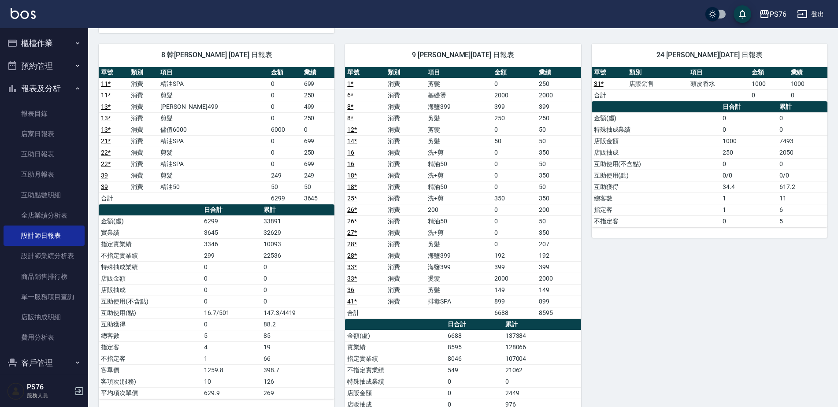
scroll to position [504, 0]
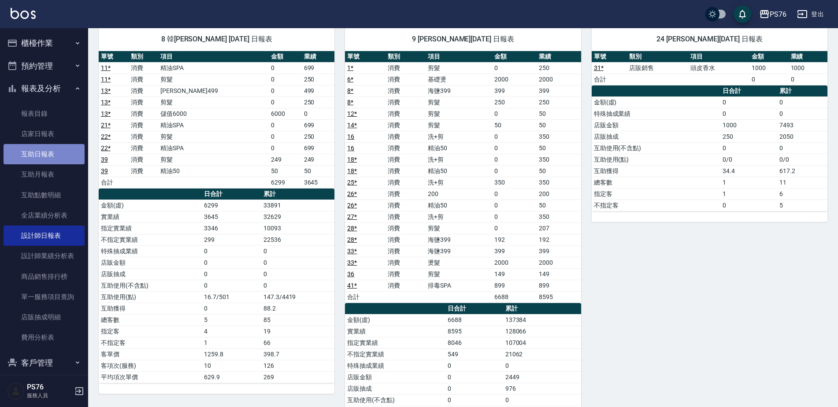
click at [54, 157] on link "互助日報表" at bounding box center [44, 154] width 81 height 20
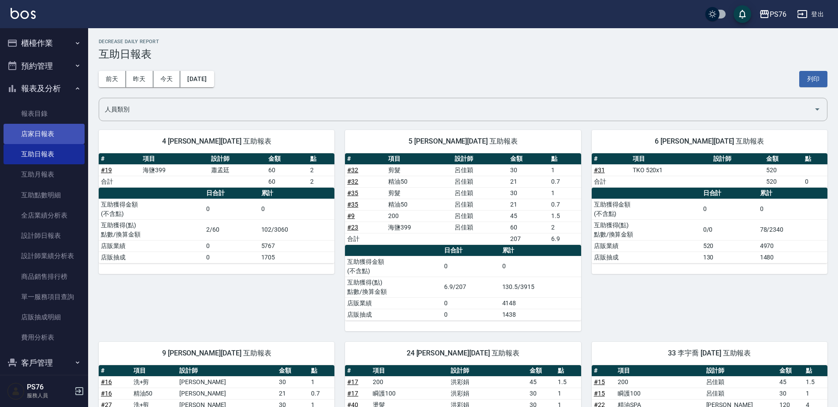
click at [61, 139] on link "店家日報表" at bounding box center [44, 134] width 81 height 20
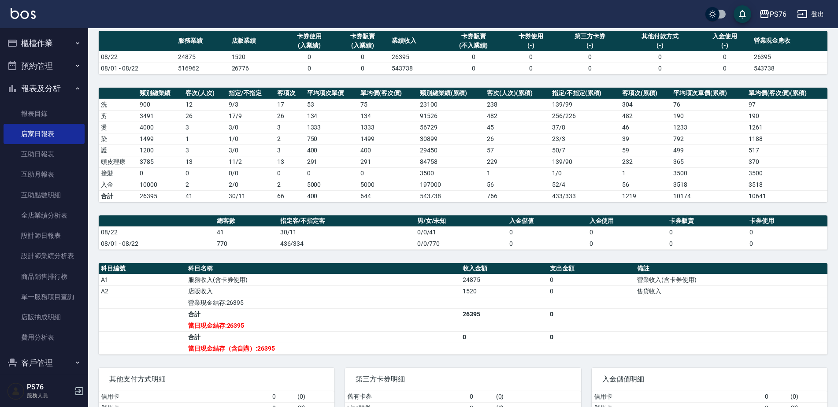
scroll to position [65, 0]
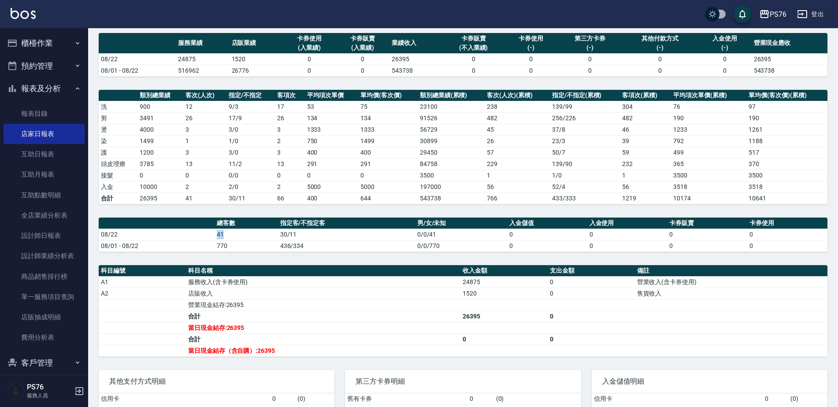
drag, startPoint x: 213, startPoint y: 234, endPoint x: 223, endPoint y: 237, distance: 10.4
click at [223, 237] on tr "08/22 41 30/11 0/0/41 0 0 0 0" at bounding box center [463, 234] width 729 height 11
drag, startPoint x: 223, startPoint y: 237, endPoint x: 221, endPoint y: 230, distance: 6.5
click at [221, 230] on td "41" at bounding box center [246, 234] width 63 height 11
drag, startPoint x: 188, startPoint y: 63, endPoint x: 198, endPoint y: 64, distance: 10.2
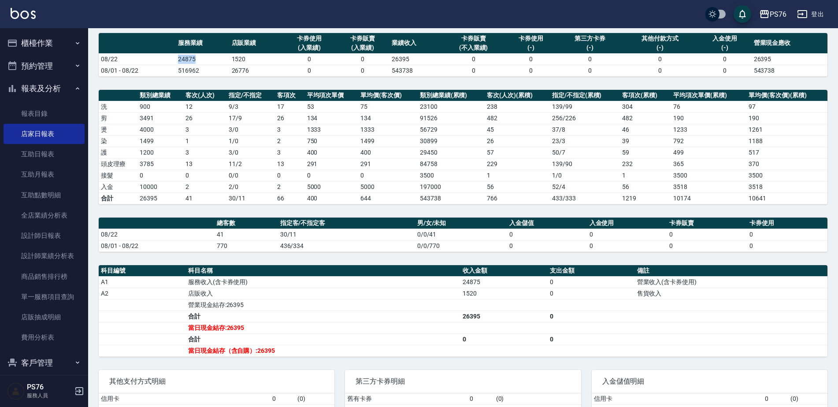
click at [198, 64] on td "24875" at bounding box center [202, 58] width 53 height 11
drag, startPoint x: 198, startPoint y: 64, endPoint x: 205, endPoint y: 108, distance: 44.6
click at [205, 108] on td "12" at bounding box center [204, 106] width 43 height 11
drag, startPoint x: 231, startPoint y: 59, endPoint x: 244, endPoint y: 63, distance: 13.7
click at [244, 63] on td "1520" at bounding box center [255, 58] width 53 height 11
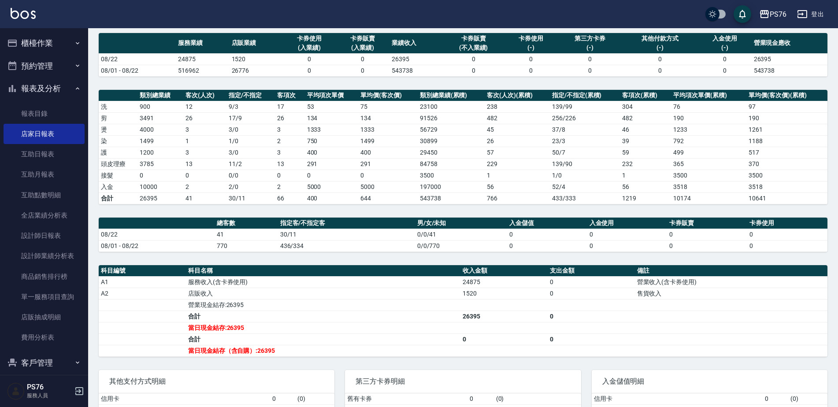
drag, startPoint x: 244, startPoint y: 63, endPoint x: 218, endPoint y: 102, distance: 46.4
click at [218, 102] on td "12" at bounding box center [204, 106] width 43 height 11
drag, startPoint x: 181, startPoint y: 163, endPoint x: 195, endPoint y: 165, distance: 14.2
click at [195, 165] on tr "頭皮理療 3785 13 11 / 2 13 291 291 84758 229 139 / 90 232 365 370" at bounding box center [463, 163] width 729 height 11
drag, startPoint x: 195, startPoint y: 165, endPoint x: 196, endPoint y: 189, distance: 24.7
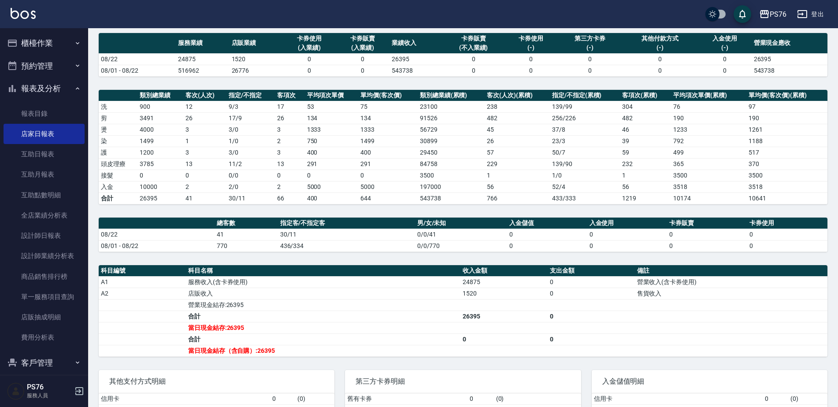
click at [196, 189] on td "2" at bounding box center [204, 186] width 43 height 11
drag, startPoint x: 141, startPoint y: 189, endPoint x: 162, endPoint y: 189, distance: 21.1
click at [162, 189] on tr "入金 10000 2 2 / 0 2 5000 5000 197000 56 52 / 4 56 3518 3518" at bounding box center [463, 186] width 729 height 11
drag, startPoint x: 162, startPoint y: 189, endPoint x: 190, endPoint y: 215, distance: 37.4
click at [189, 215] on div "PS76 2025-08-22 店家日報表 列印時間： 2025-08-22-21:23 Merchant Daily Report 店家日報表 前天 昨天 …" at bounding box center [463, 217] width 750 height 508
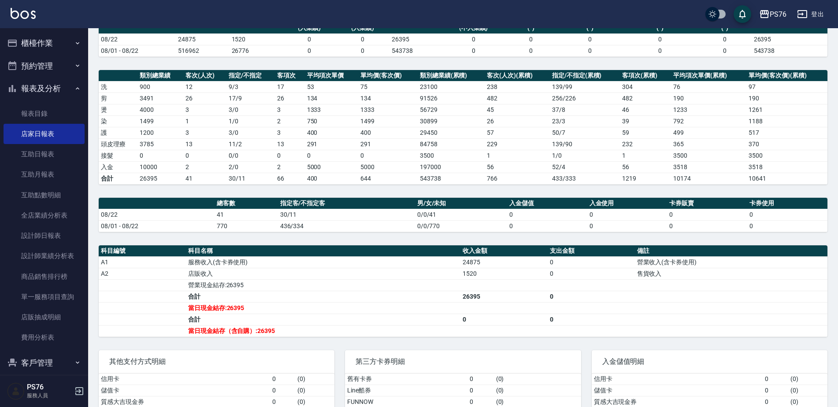
scroll to position [59, 0]
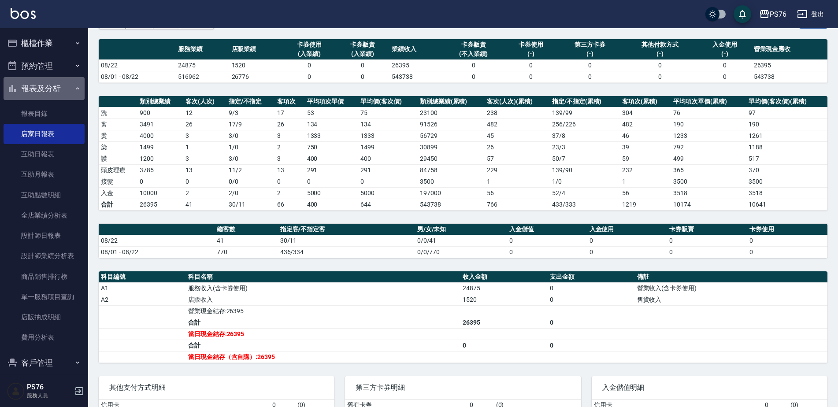
drag, startPoint x: 64, startPoint y: 89, endPoint x: 74, endPoint y: 70, distance: 21.7
click at [64, 89] on button "報表及分析" at bounding box center [44, 88] width 81 height 23
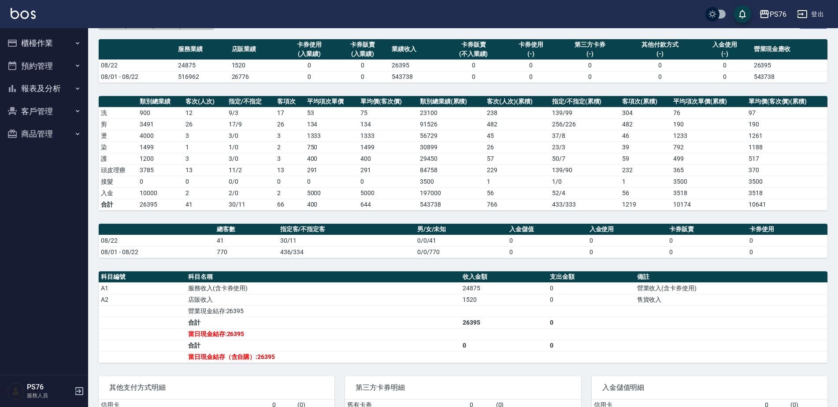
click at [62, 92] on button "報表及分析" at bounding box center [44, 88] width 81 height 23
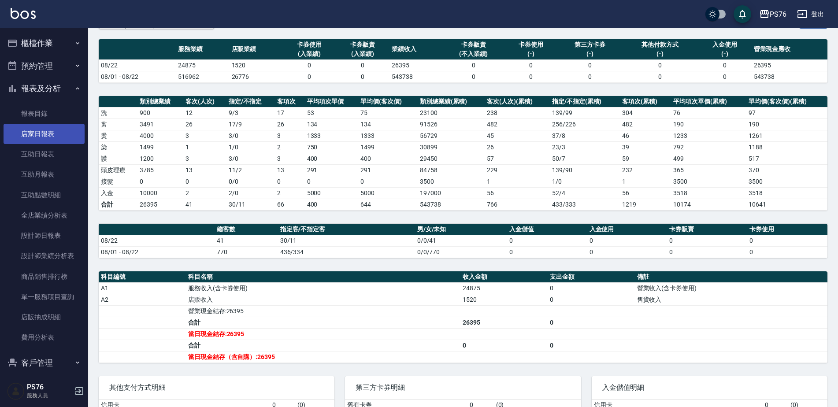
click at [55, 132] on link "店家日報表" at bounding box center [44, 134] width 81 height 20
click at [811, 8] on button "登出" at bounding box center [810, 14] width 34 height 16
